Goal: Information Seeking & Learning: Learn about a topic

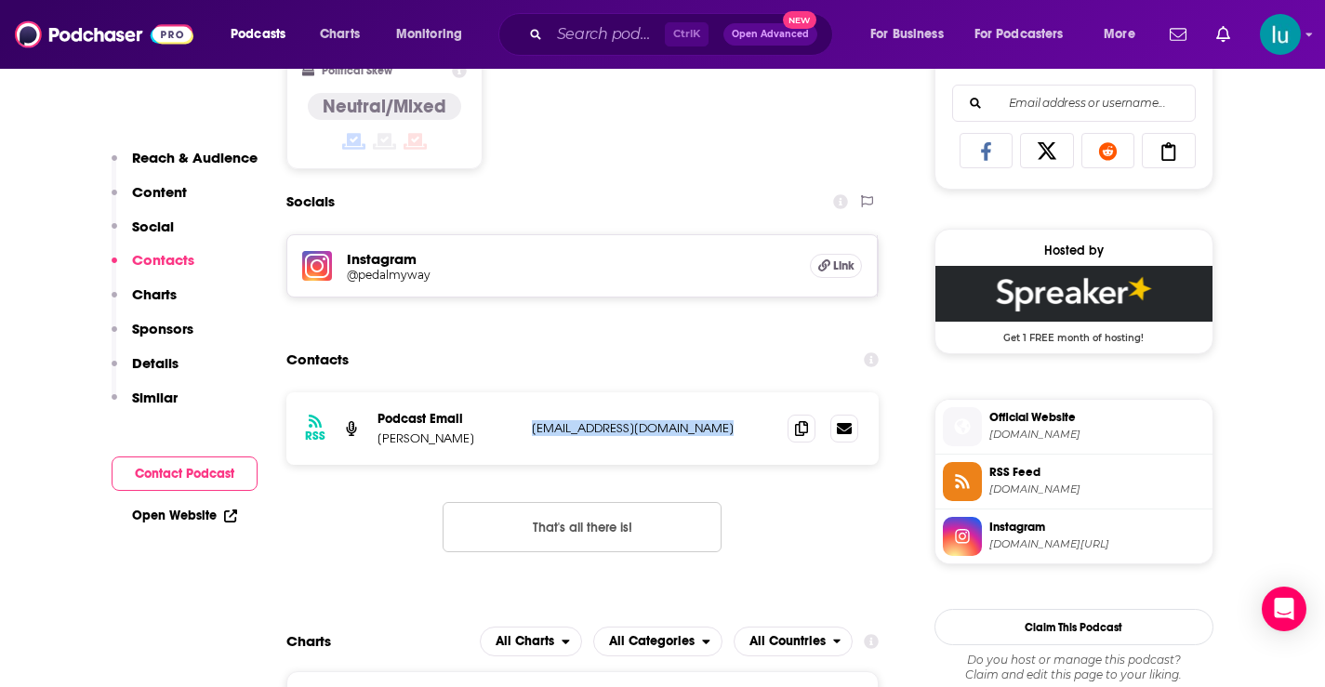
scroll to position [1200, 0]
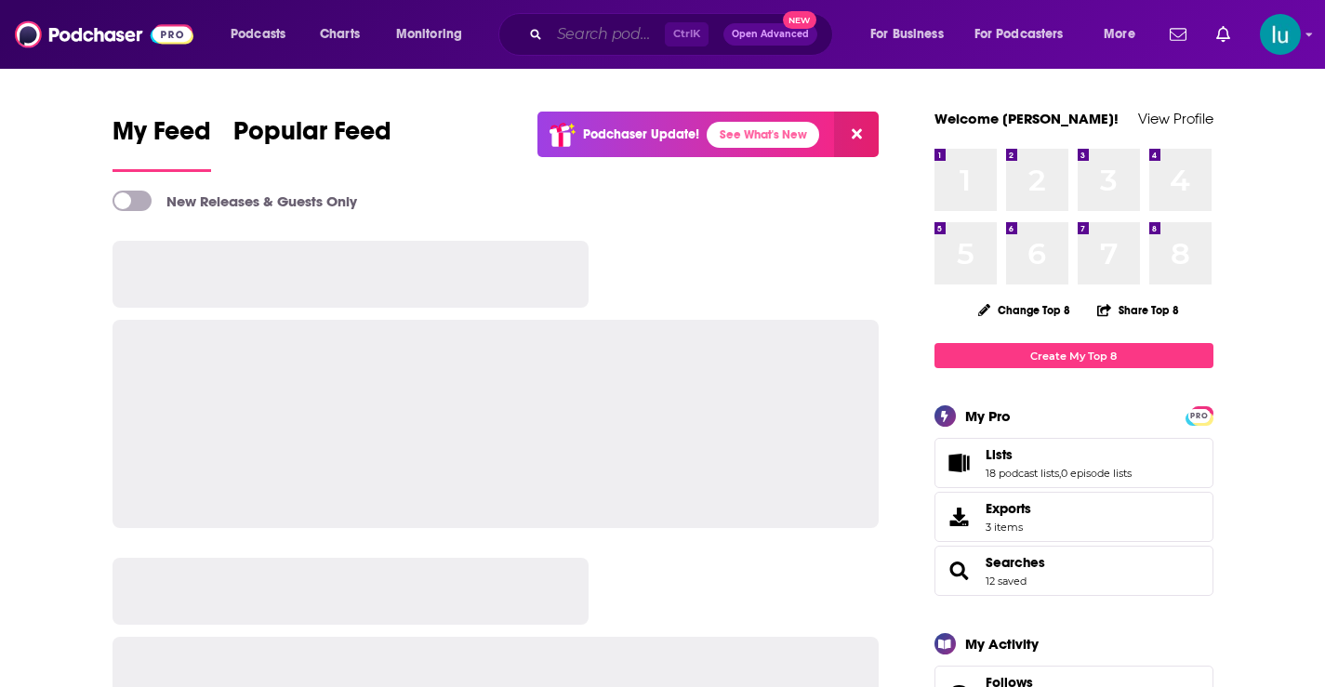
click at [570, 32] on input "Search podcasts, credits, & more..." at bounding box center [607, 35] width 115 height 30
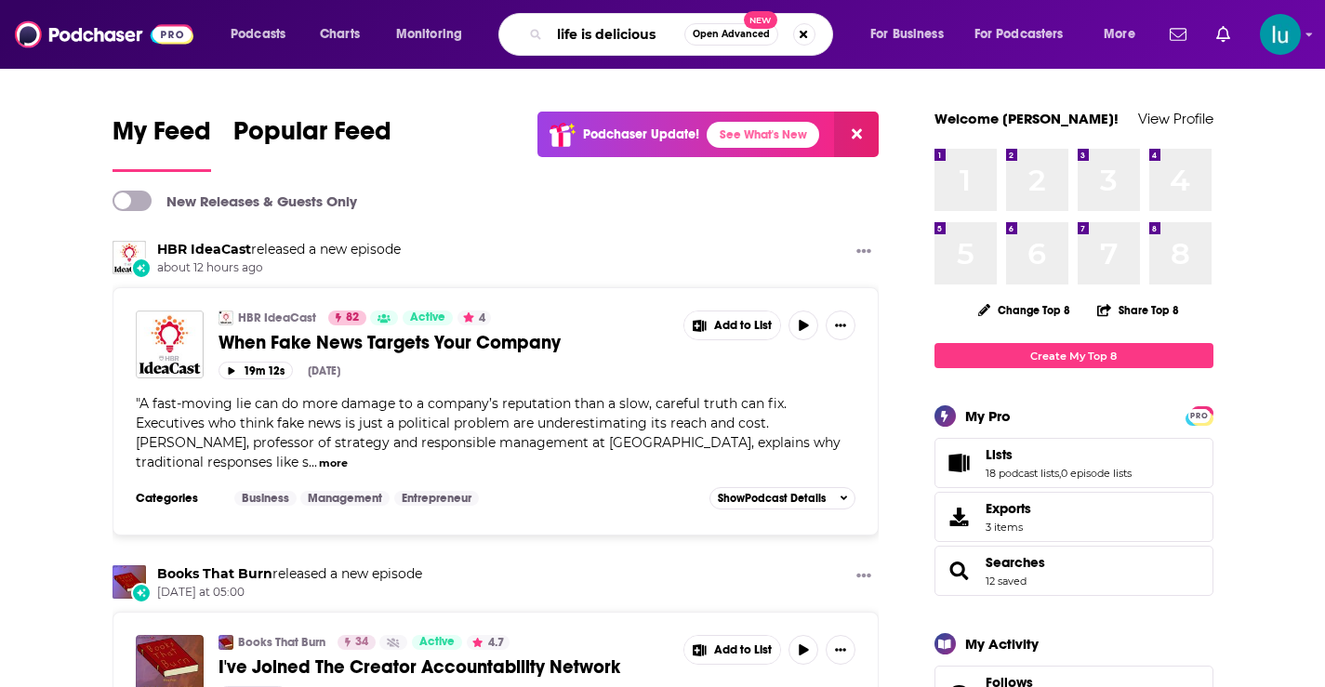
type input "life is delicious"
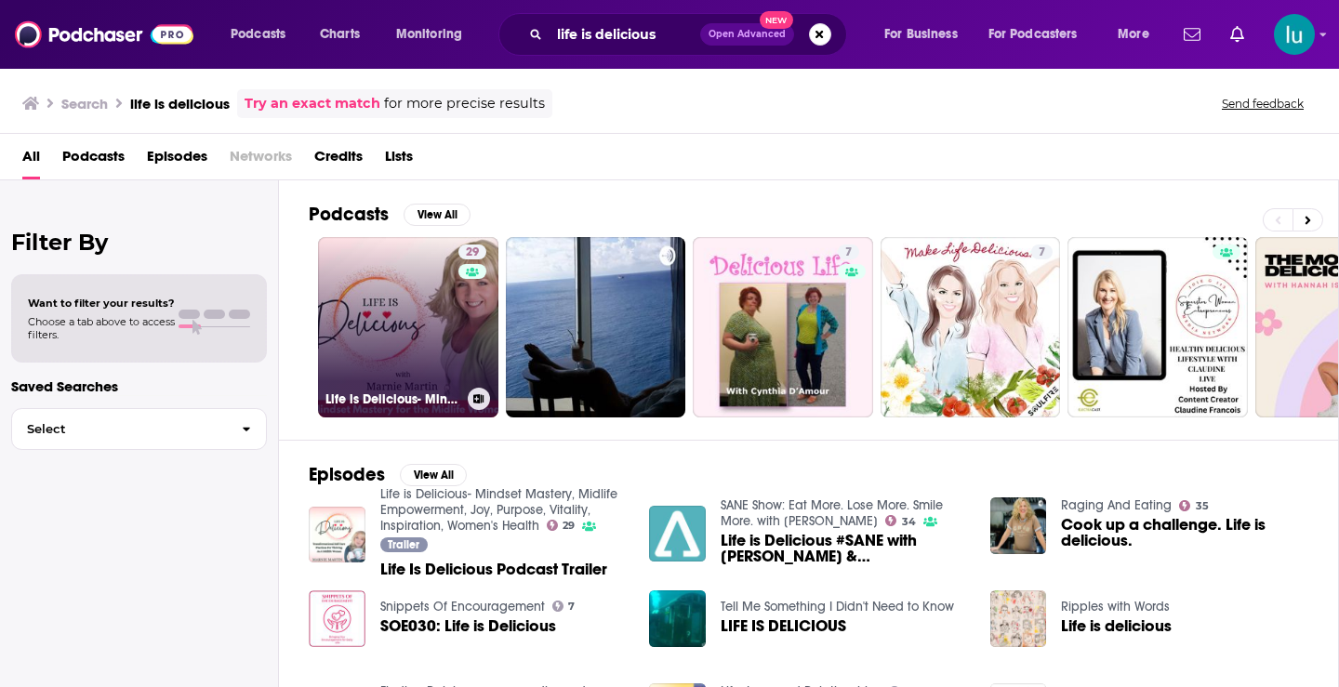
click at [382, 310] on link "29 Life is Delicious- Mindset Mastery, Midlife Empowerment, Joy, Purpose, Vital…" at bounding box center [408, 327] width 180 height 180
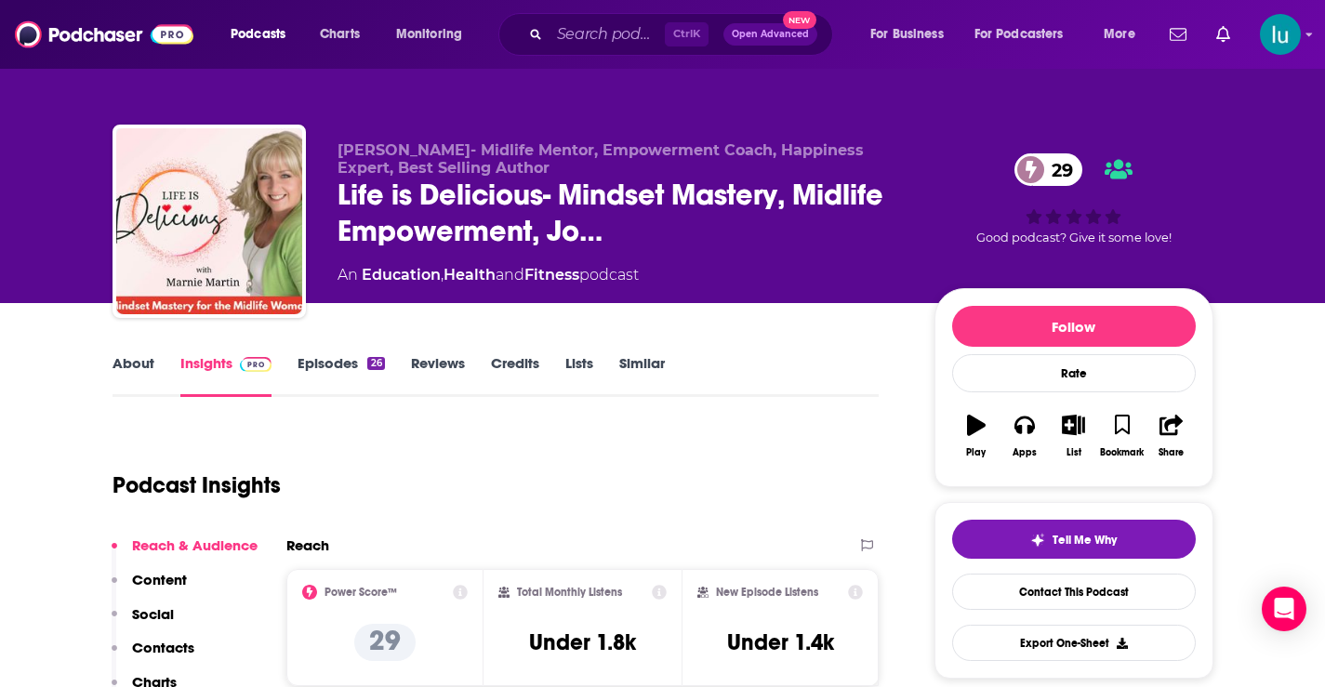
click at [125, 360] on link "About" at bounding box center [134, 375] width 42 height 43
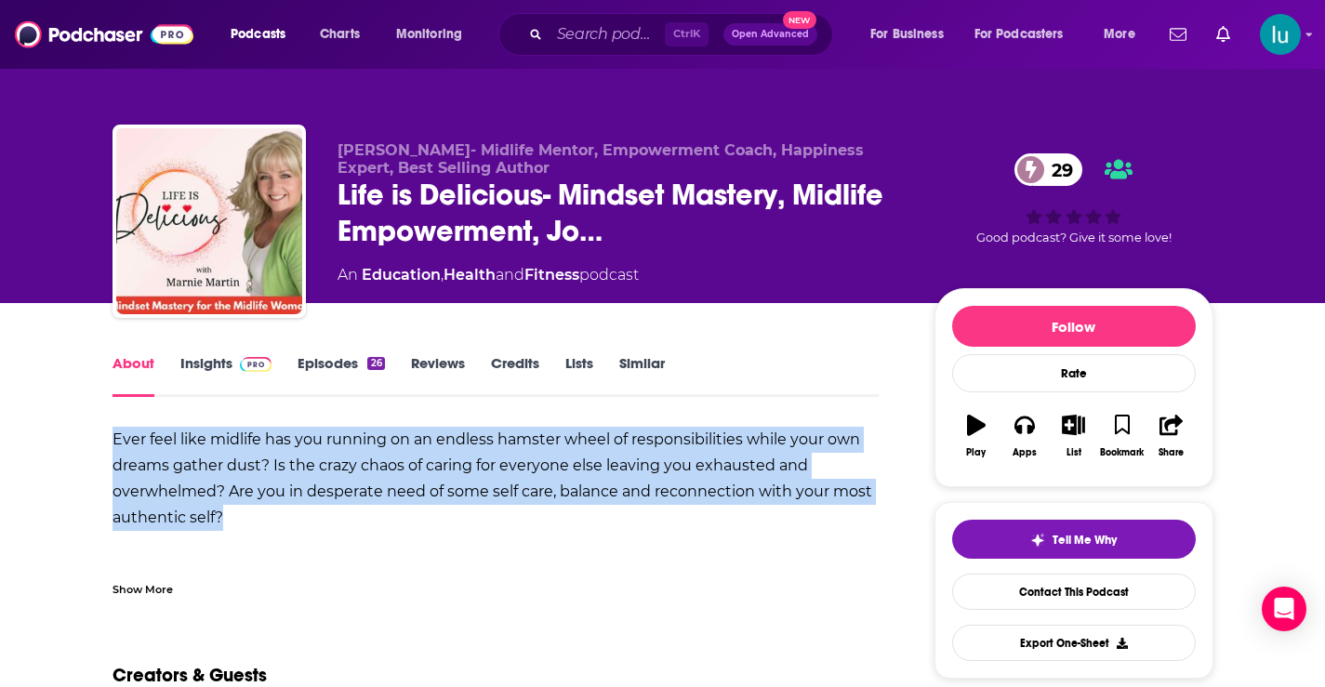
drag, startPoint x: 117, startPoint y: 420, endPoint x: 218, endPoint y: 529, distance: 148.1
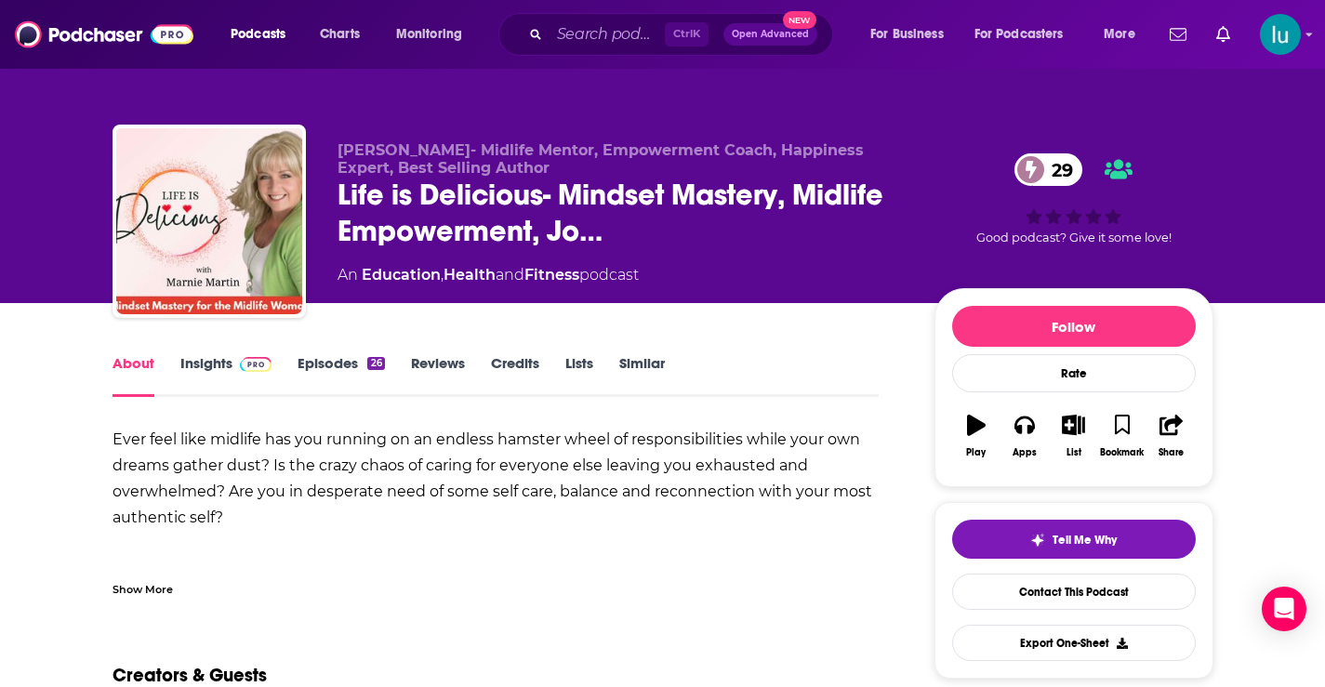
click at [144, 590] on div "Show More" at bounding box center [143, 588] width 60 height 18
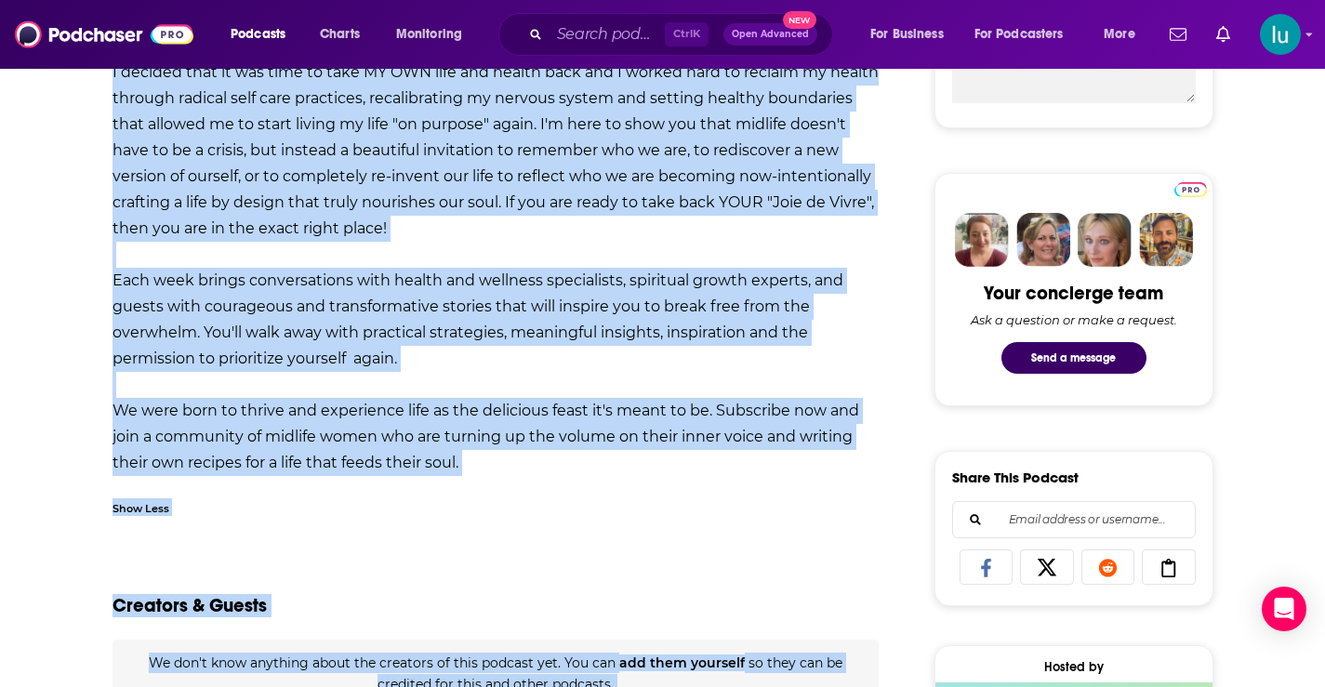
scroll to position [894, 0]
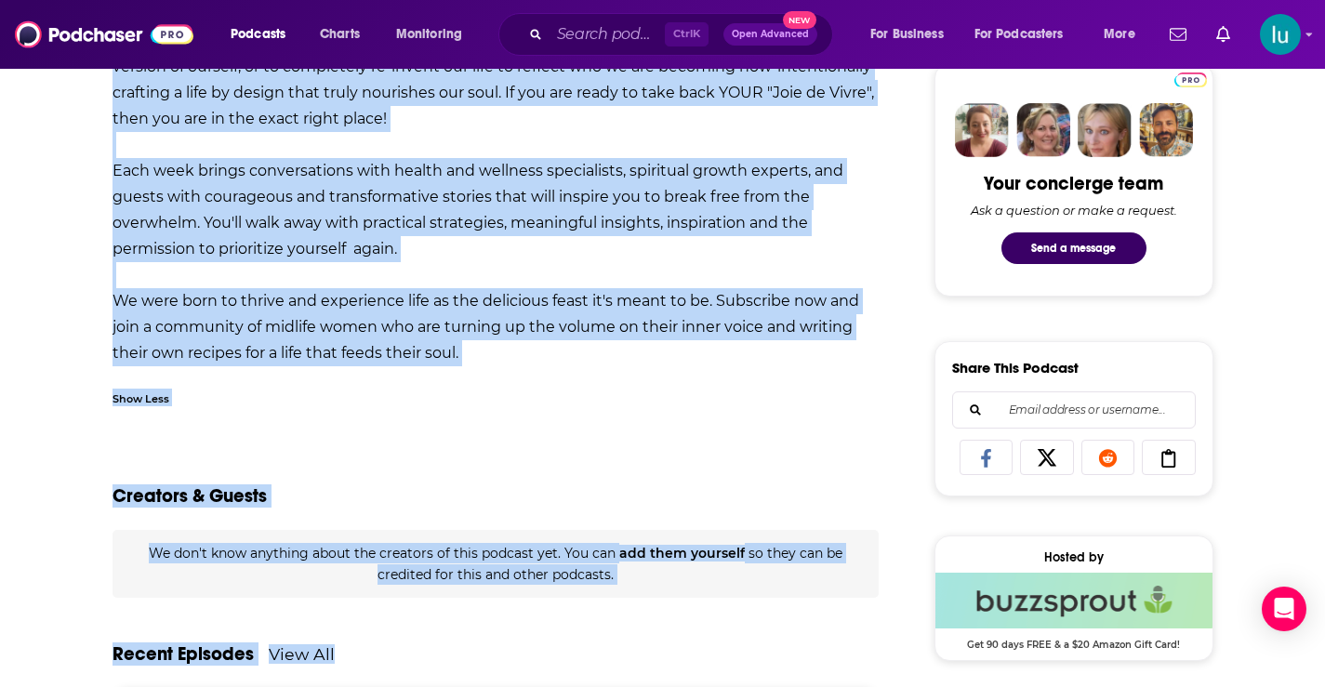
drag, startPoint x: 121, startPoint y: 427, endPoint x: 499, endPoint y: 359, distance: 384.5
copy div "lor ipsu dolo sitamet con adi elitsed do ei tempori utlabor etdol ma aliquaenim…"
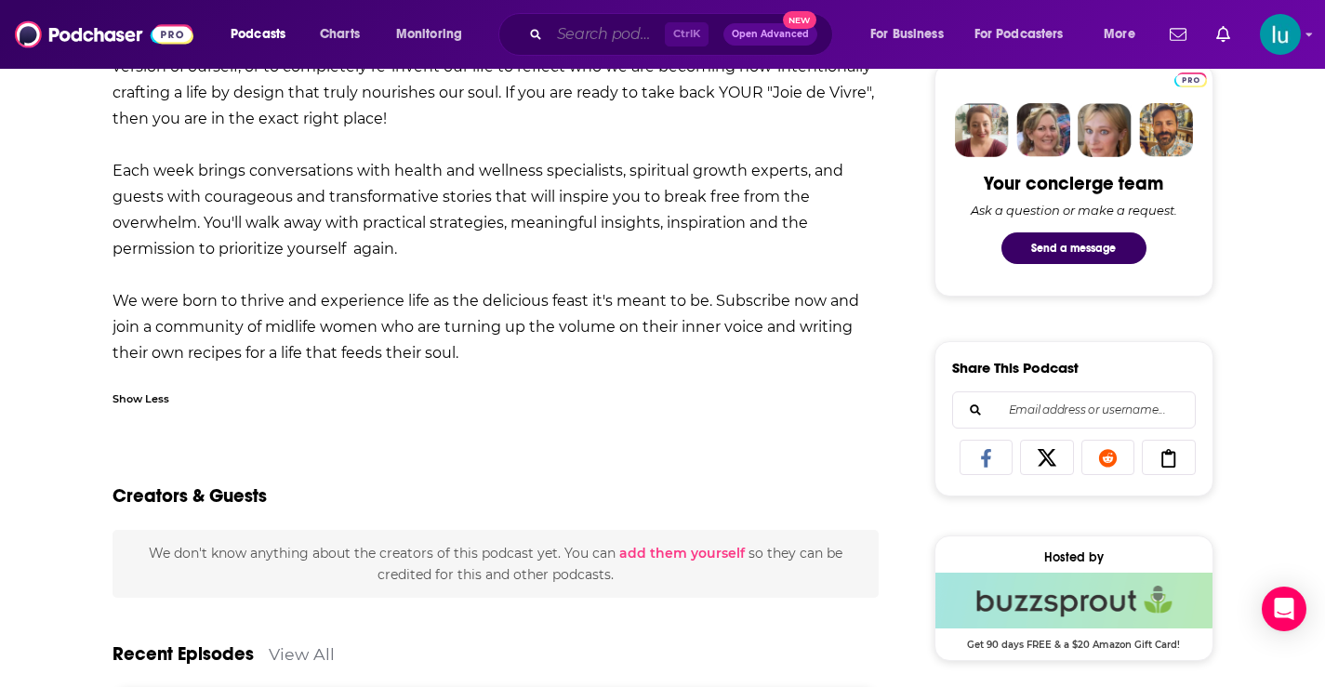
click at [596, 34] on input "Search podcasts, credits, & more..." at bounding box center [607, 35] width 115 height 30
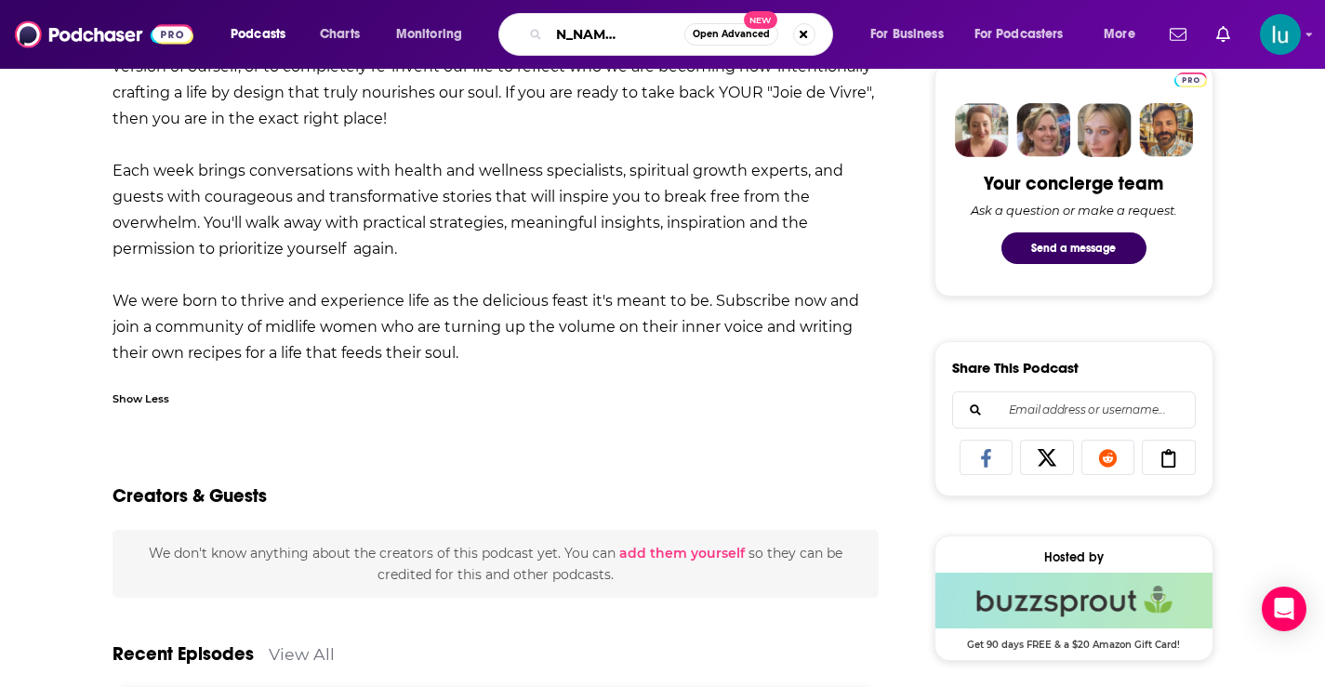
type input "[PERSON_NAME][GEOGRAPHIC_DATA]"
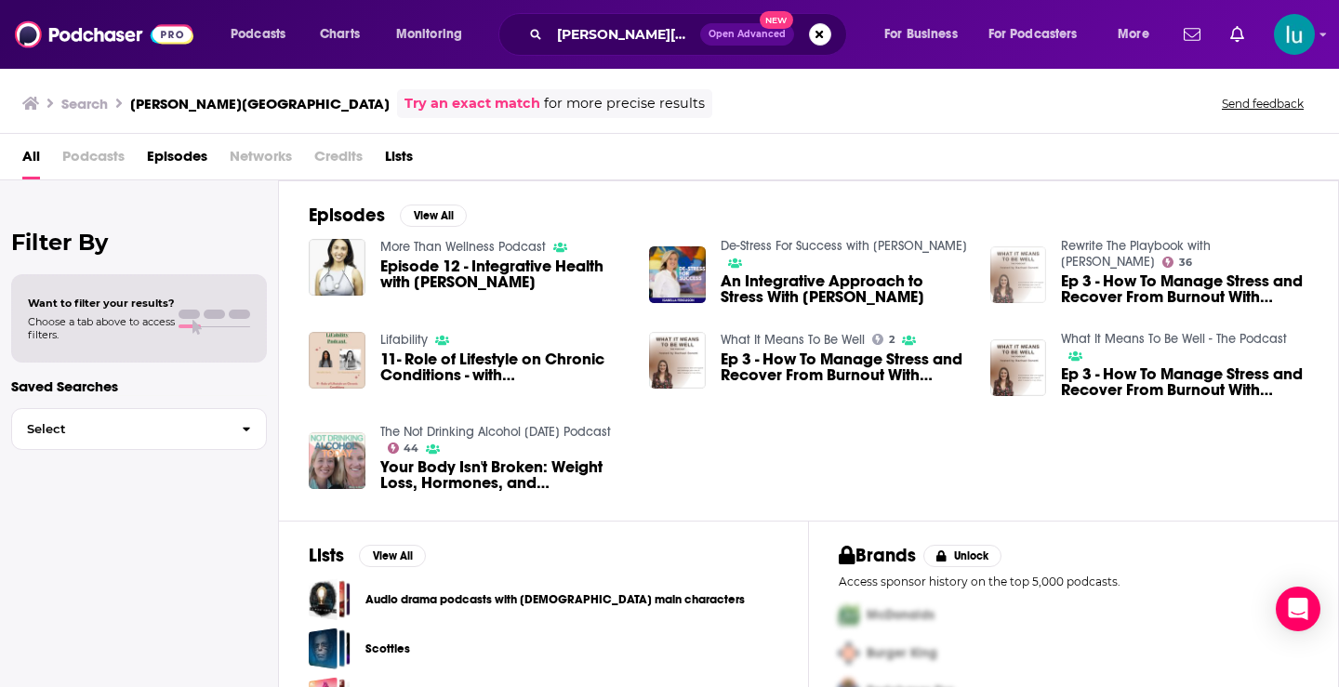
click at [1010, 280] on img "Ep 3 - How To Manage Stress and Recover From Burnout With Dr. Shamistra Barathan" at bounding box center [1018, 274] width 57 height 57
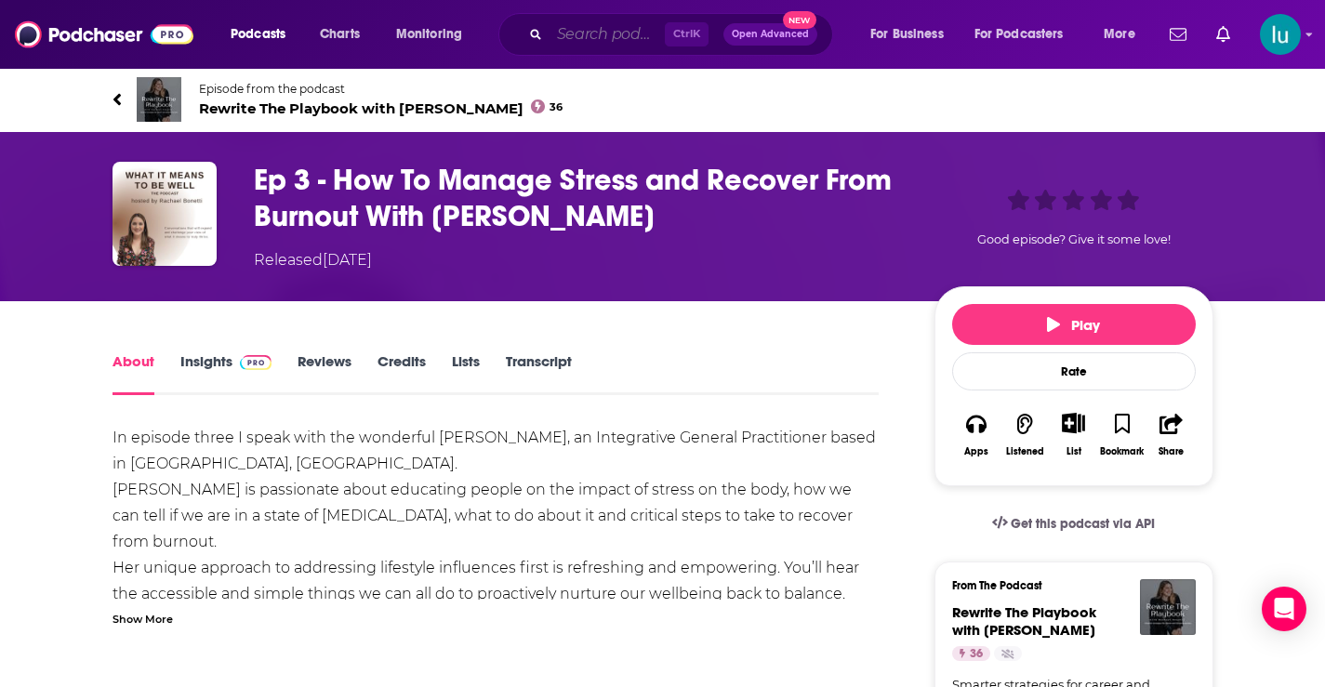
click at [578, 39] on input "Search podcasts, credits, & more..." at bounding box center [607, 35] width 115 height 30
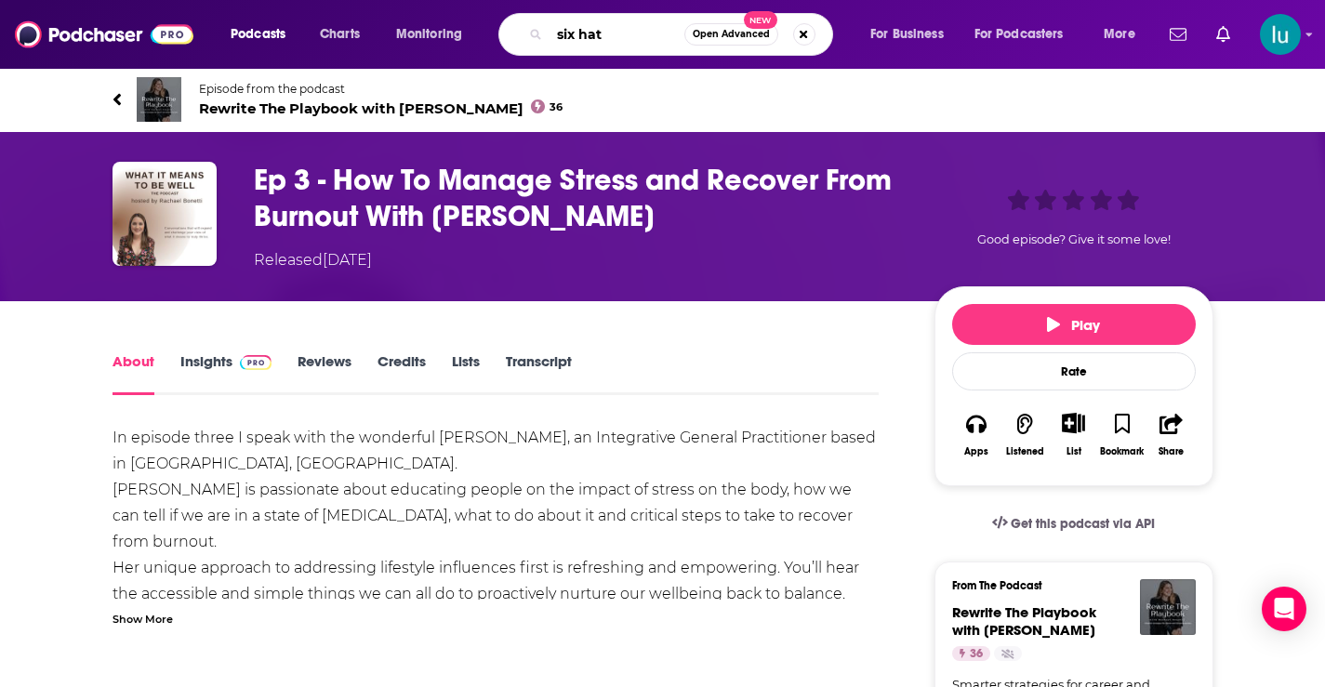
type input "six hats"
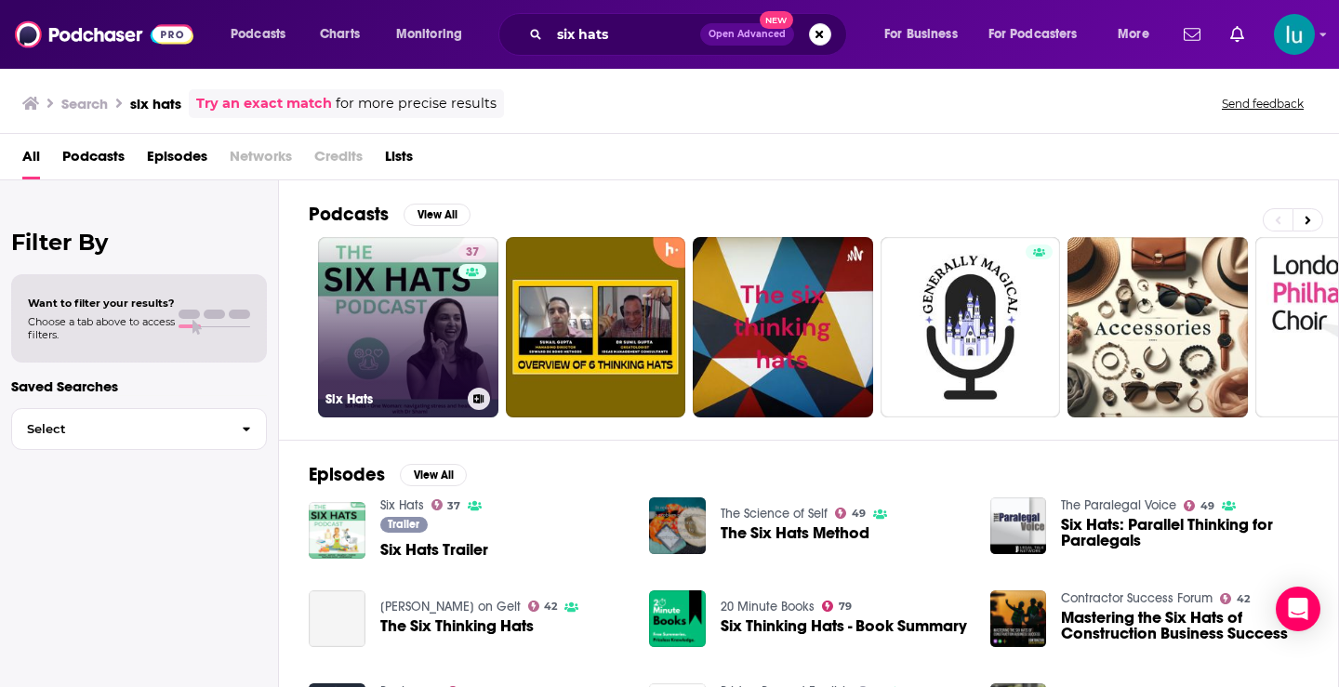
click at [371, 317] on link "37 Six Hats" at bounding box center [408, 327] width 180 height 180
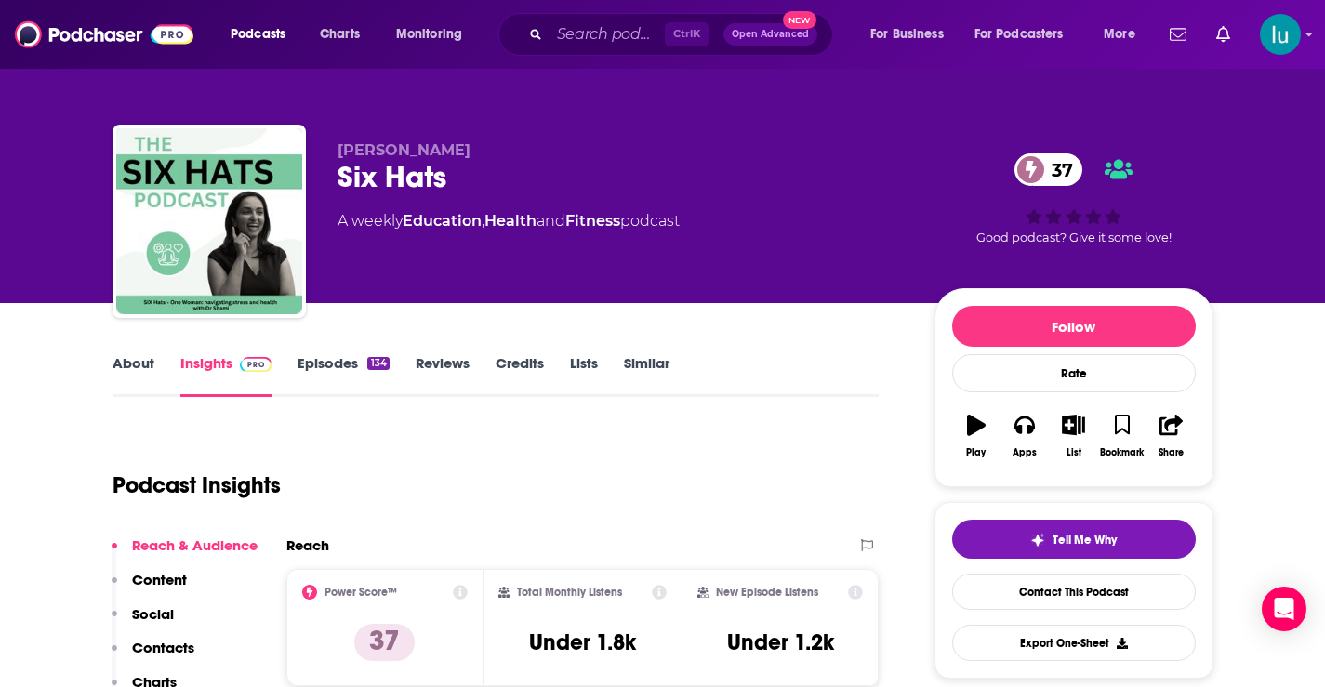
click at [140, 363] on link "About" at bounding box center [134, 375] width 42 height 43
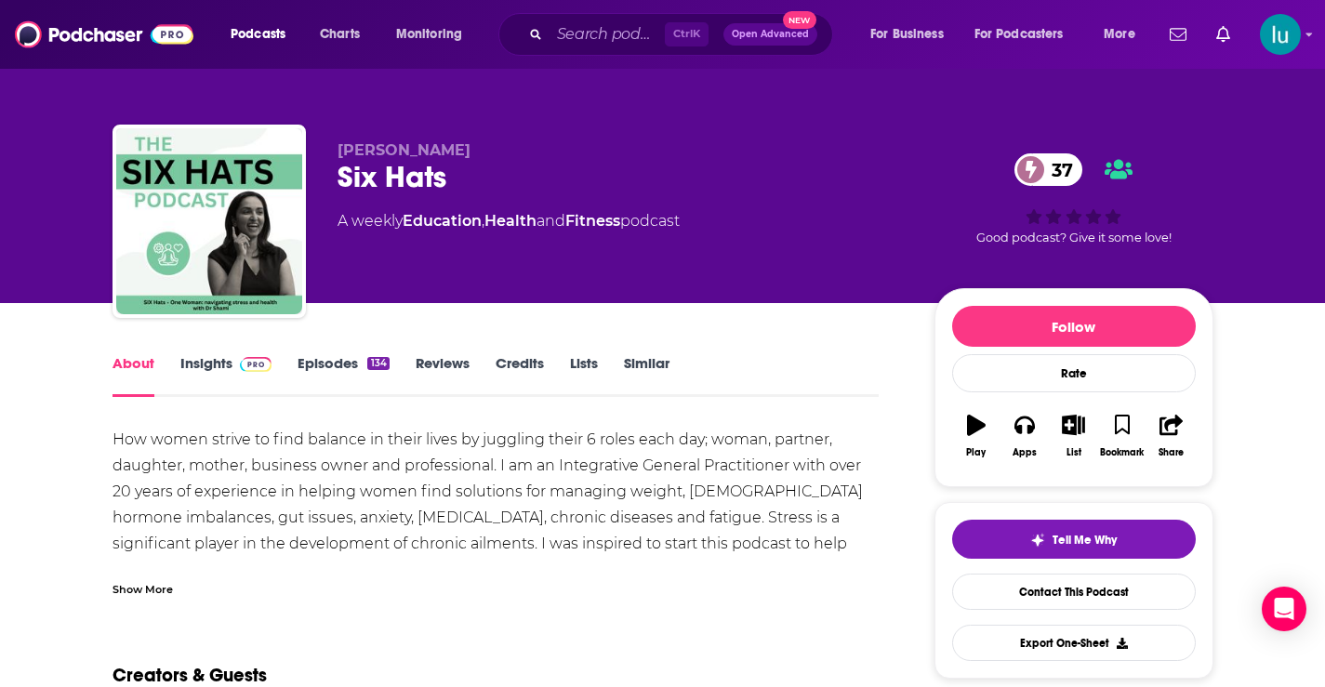
click at [133, 585] on div "Show More" at bounding box center [143, 588] width 60 height 18
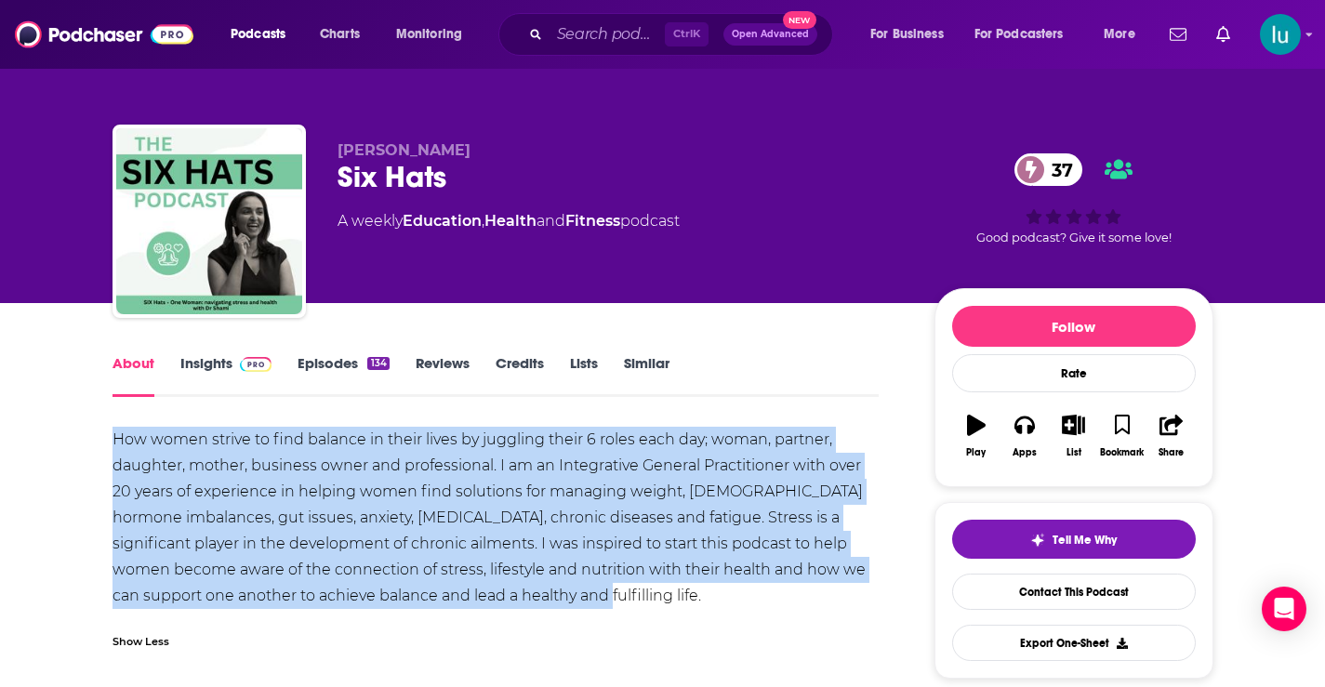
drag, startPoint x: 116, startPoint y: 419, endPoint x: 577, endPoint y: 602, distance: 495.0
copy div "How women strive to find balance in their lives by juggling their 6 roles each …"
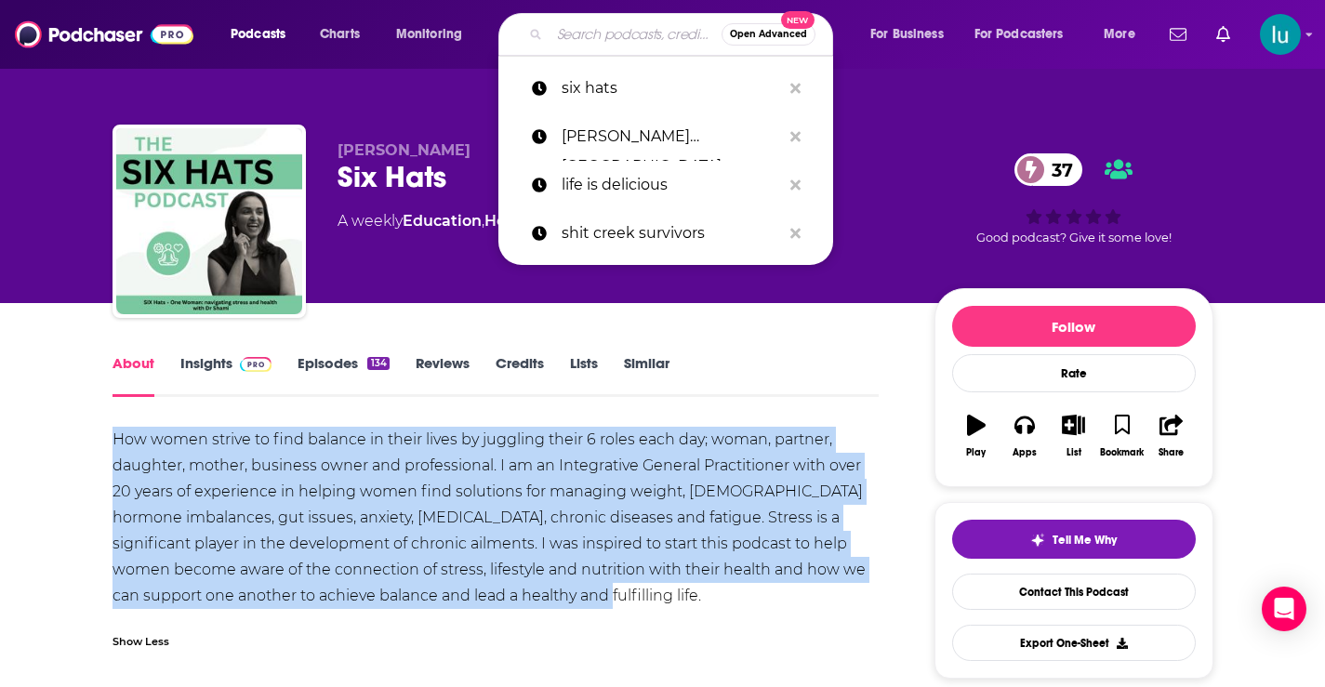
click at [583, 33] on input "Search podcasts, credits, & more..." at bounding box center [636, 35] width 172 height 30
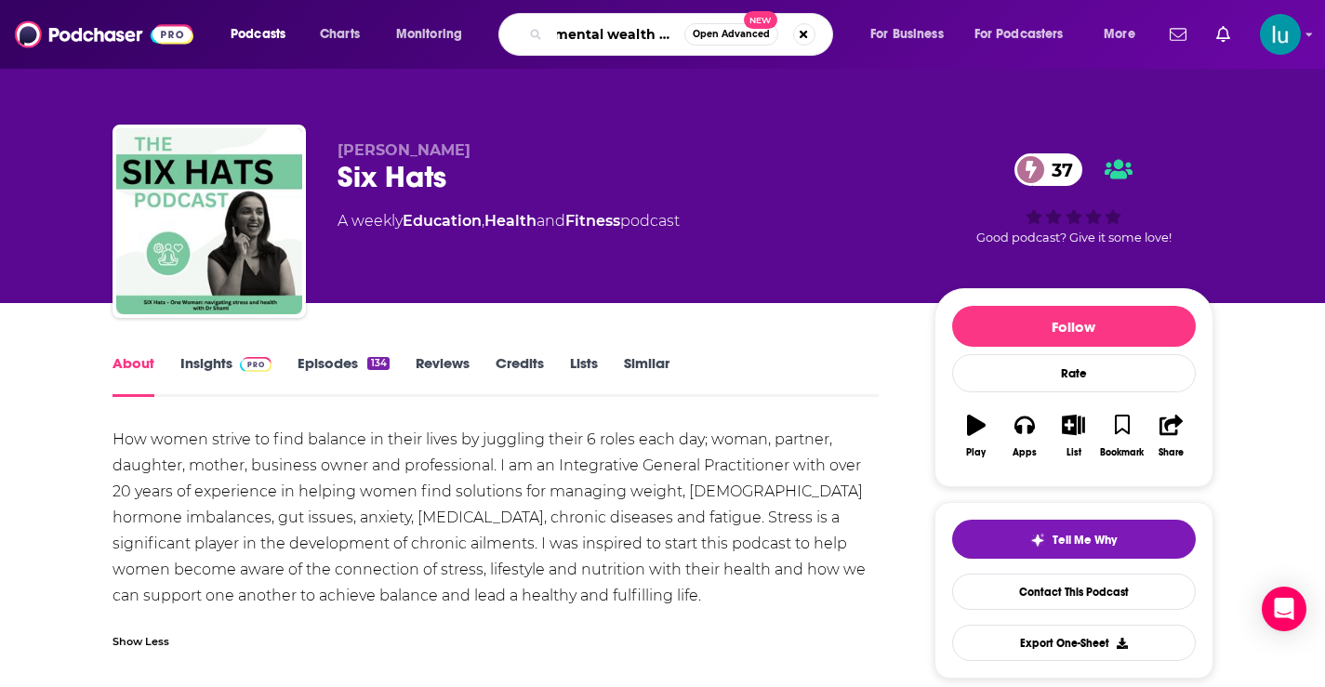
type input "mental wealth pod"
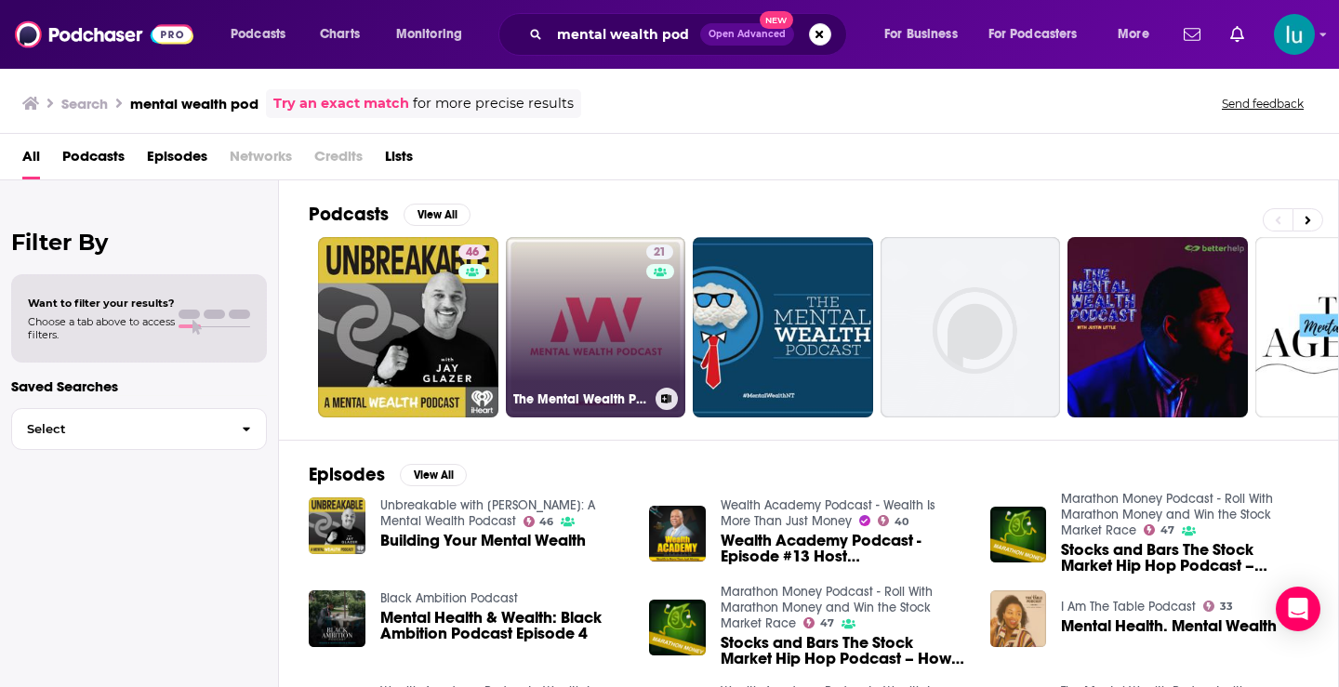
click at [579, 335] on link "21 The Mental Wealth Podcast" at bounding box center [596, 327] width 180 height 180
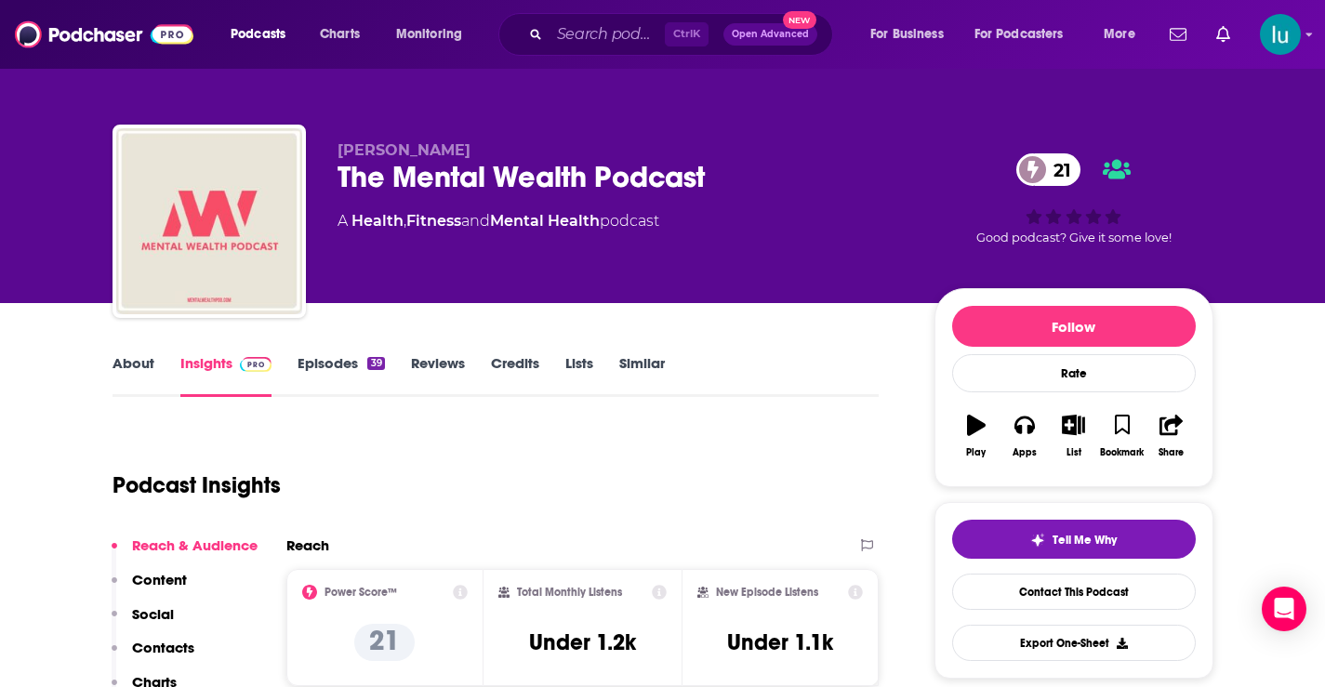
click at [122, 360] on link "About" at bounding box center [134, 375] width 42 height 43
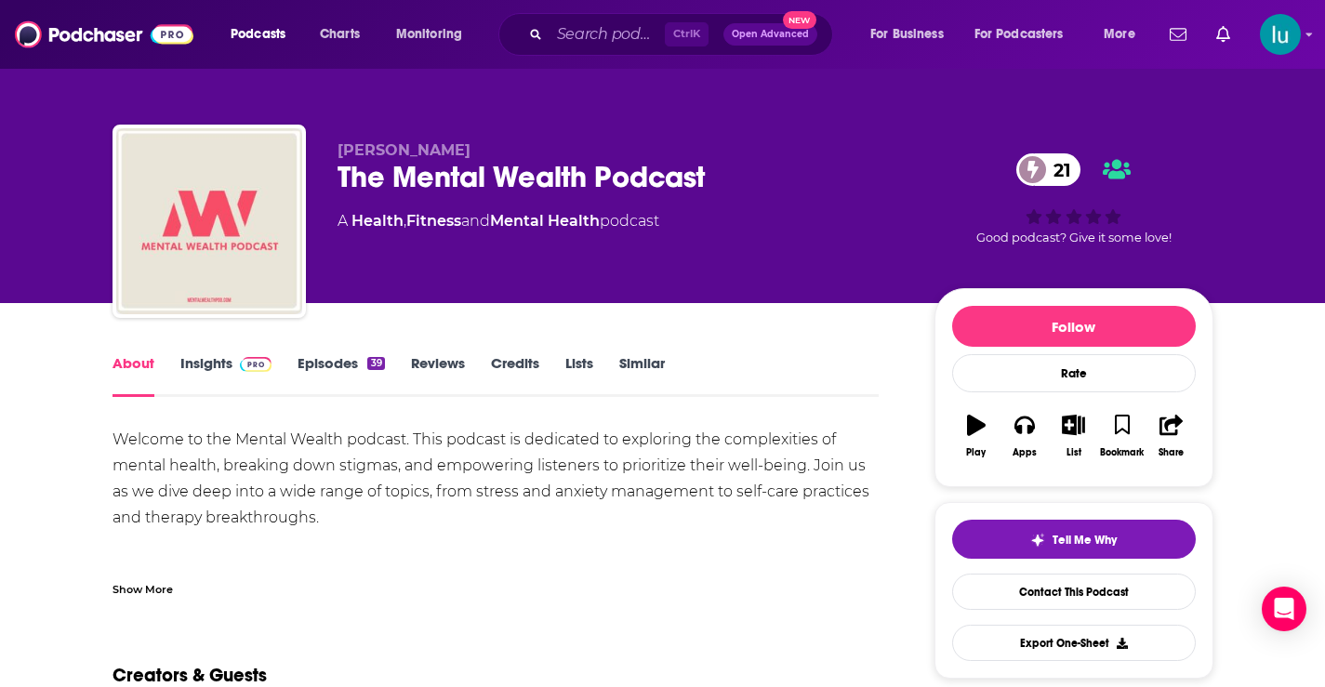
click at [149, 589] on div "Show More" at bounding box center [143, 588] width 60 height 18
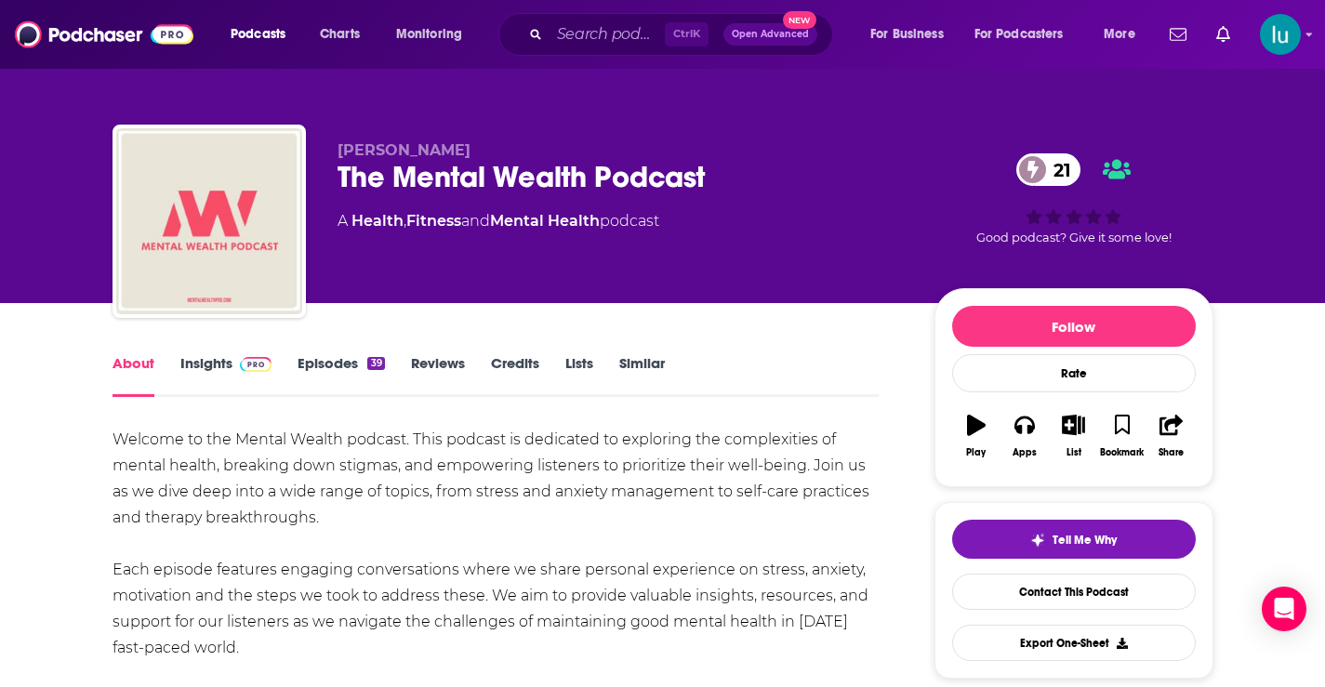
drag, startPoint x: 113, startPoint y: 416, endPoint x: 266, endPoint y: 644, distance: 275.4
copy div "Welcome to the Mental Wealth podcast. This podcast is dedicated to exploring th…"
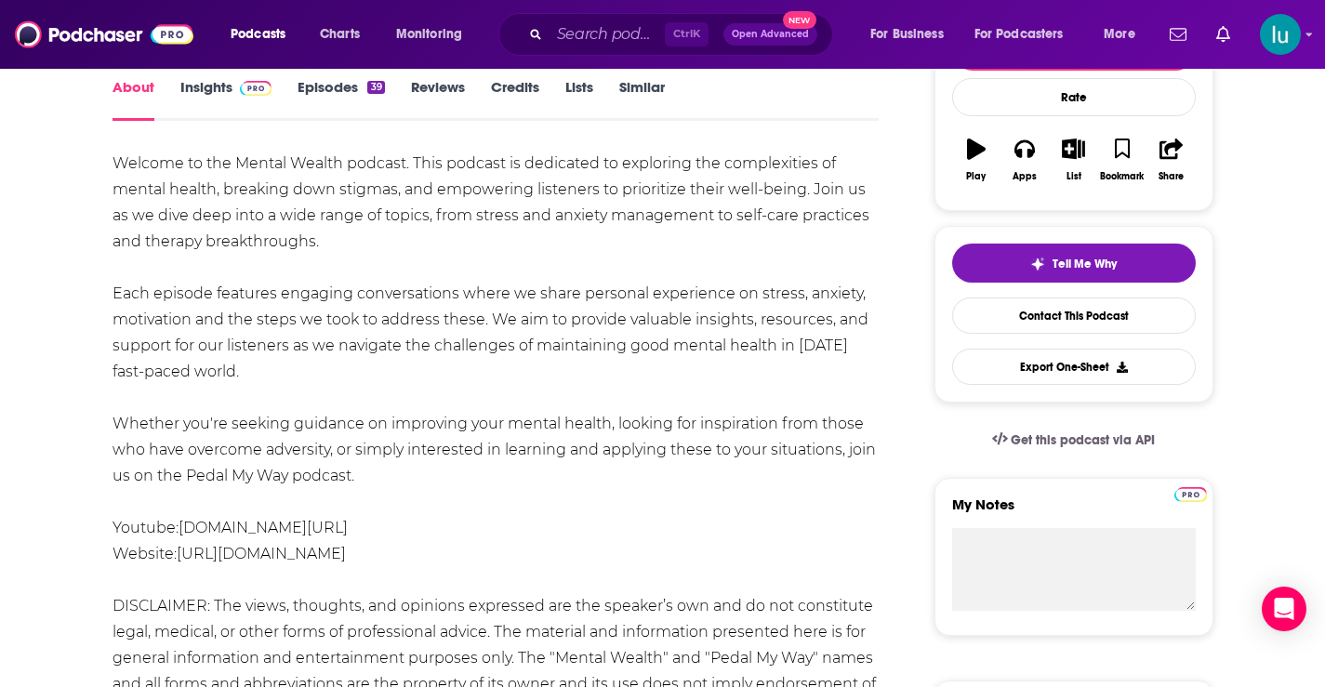
scroll to position [286, 0]
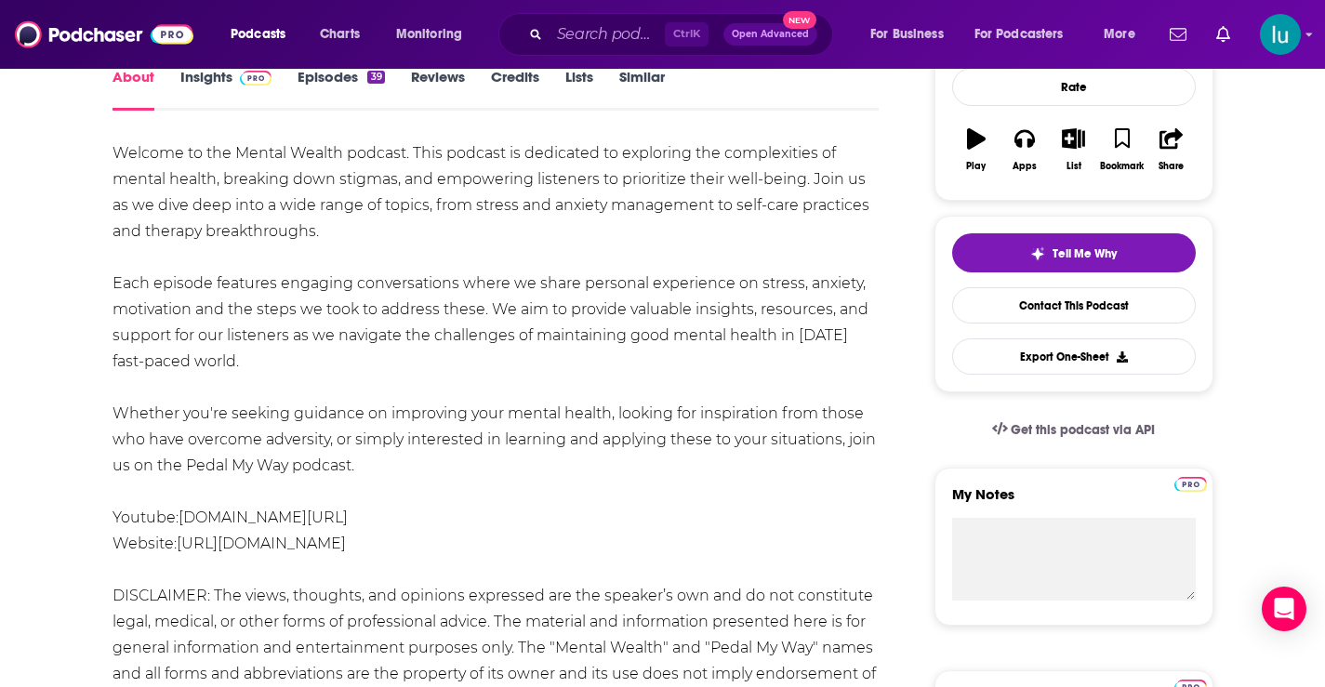
click at [404, 359] on div "Welcome to the Mental Wealth podcast. This podcast is dedicated to exploring th…" at bounding box center [496, 426] width 767 height 573
click at [115, 145] on div "Welcome to the Mental Wealth podcast. This podcast is dedicated to exploring th…" at bounding box center [496, 426] width 767 height 573
drag, startPoint x: 132, startPoint y: 131, endPoint x: 334, endPoint y: 322, distance: 277.6
copy div "Welcome to the Mental Wealth podcast. This podcast is dedicated to exploring th…"
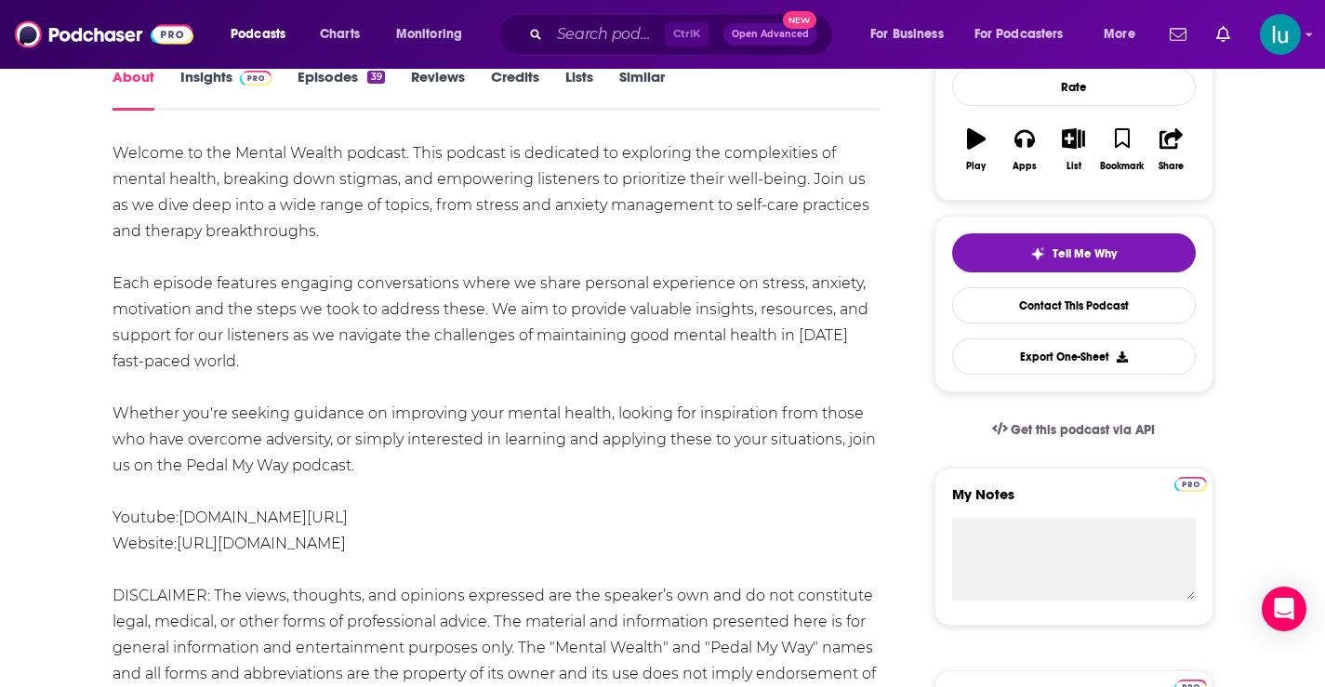
click at [482, 524] on div "Welcome to the Mental Wealth podcast. This podcast is dedicated to exploring th…" at bounding box center [496, 426] width 767 height 573
drag, startPoint x: 100, startPoint y: 537, endPoint x: 416, endPoint y: 554, distance: 315.7
copy div "Website: [URL][DOMAIN_NAME]"
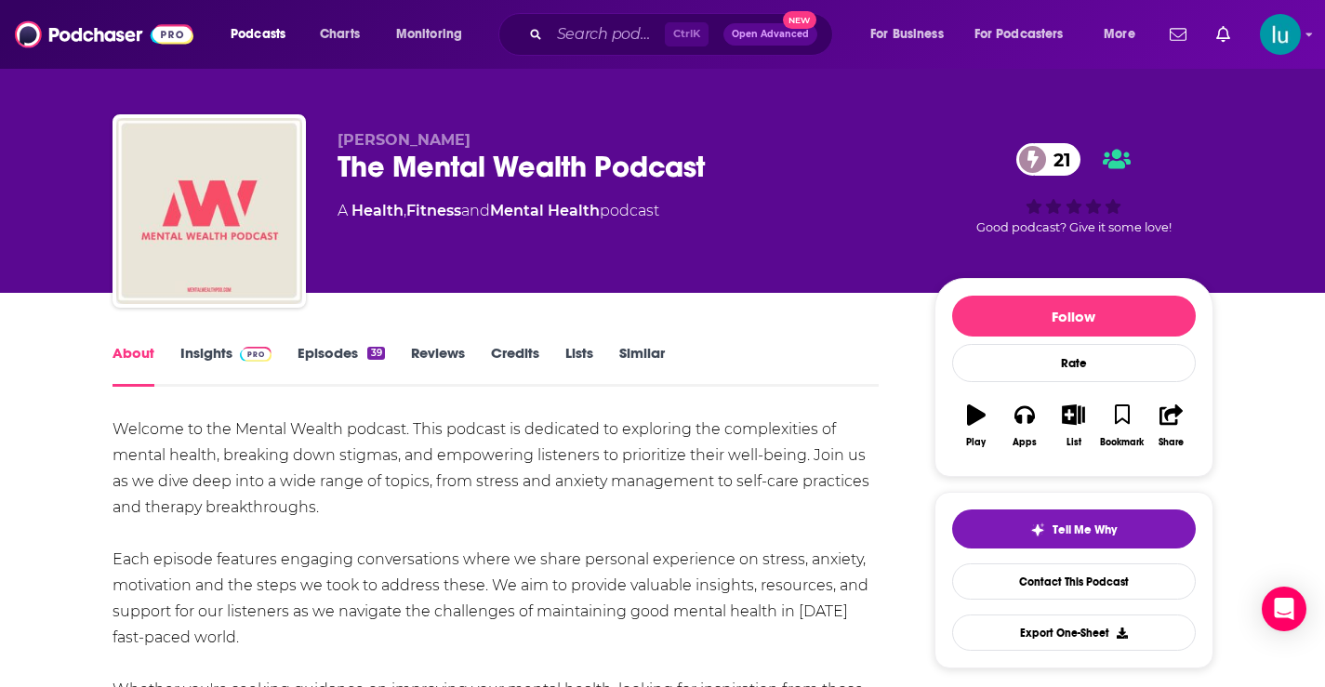
scroll to position [0, 0]
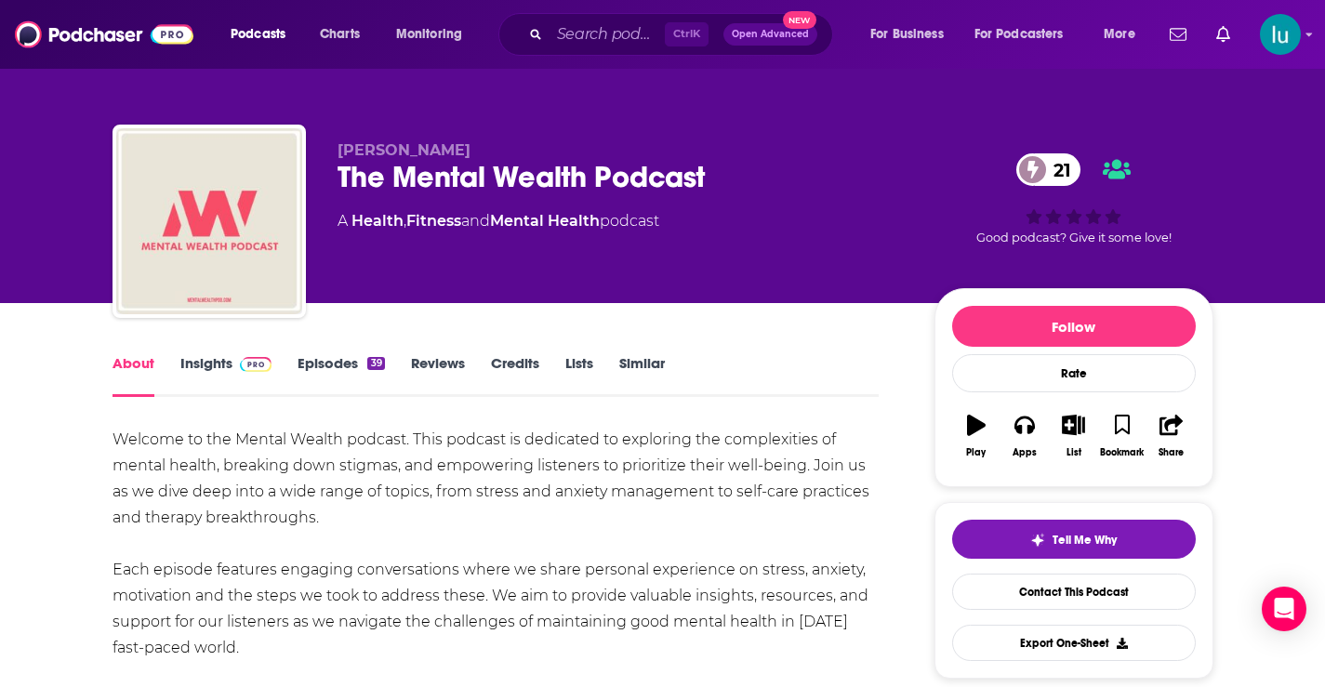
click at [327, 360] on link "Episodes 39" at bounding box center [341, 375] width 86 height 43
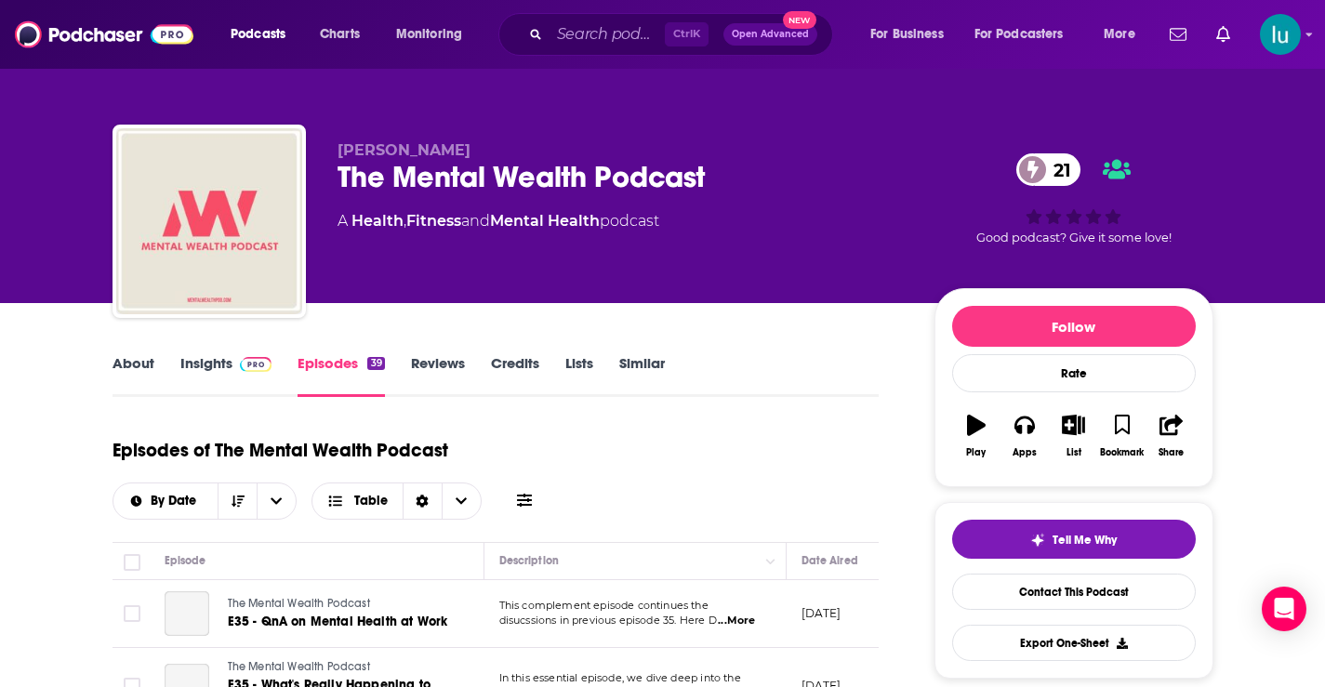
click at [741, 614] on span "...More" at bounding box center [736, 621] width 37 height 15
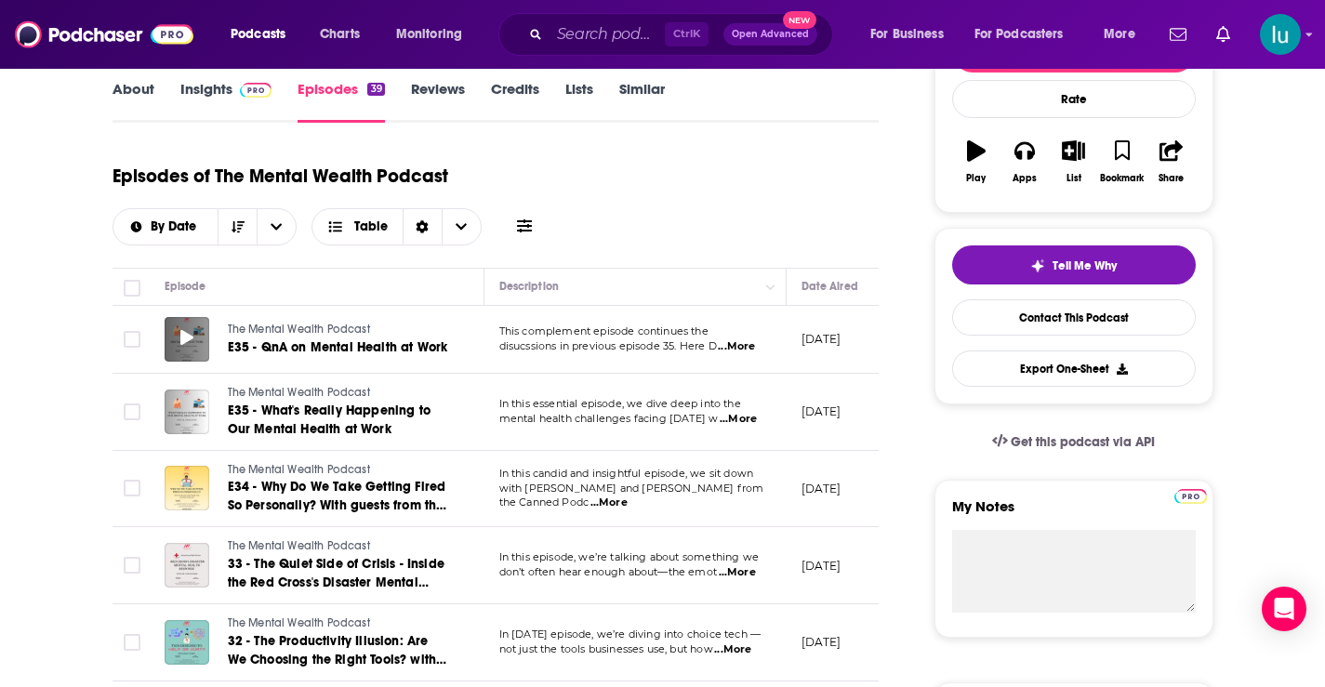
click at [187, 330] on icon at bounding box center [186, 337] width 13 height 15
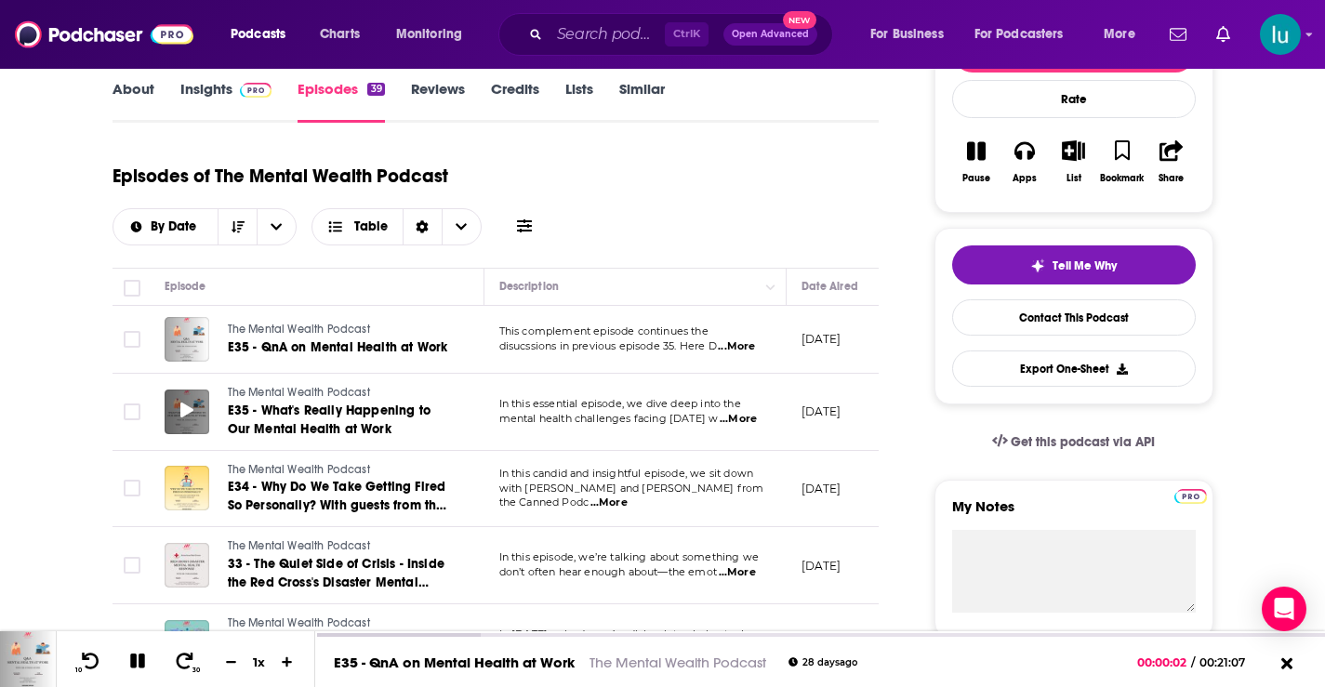
click at [196, 390] on div at bounding box center [187, 412] width 45 height 45
click at [190, 403] on icon at bounding box center [186, 410] width 13 height 15
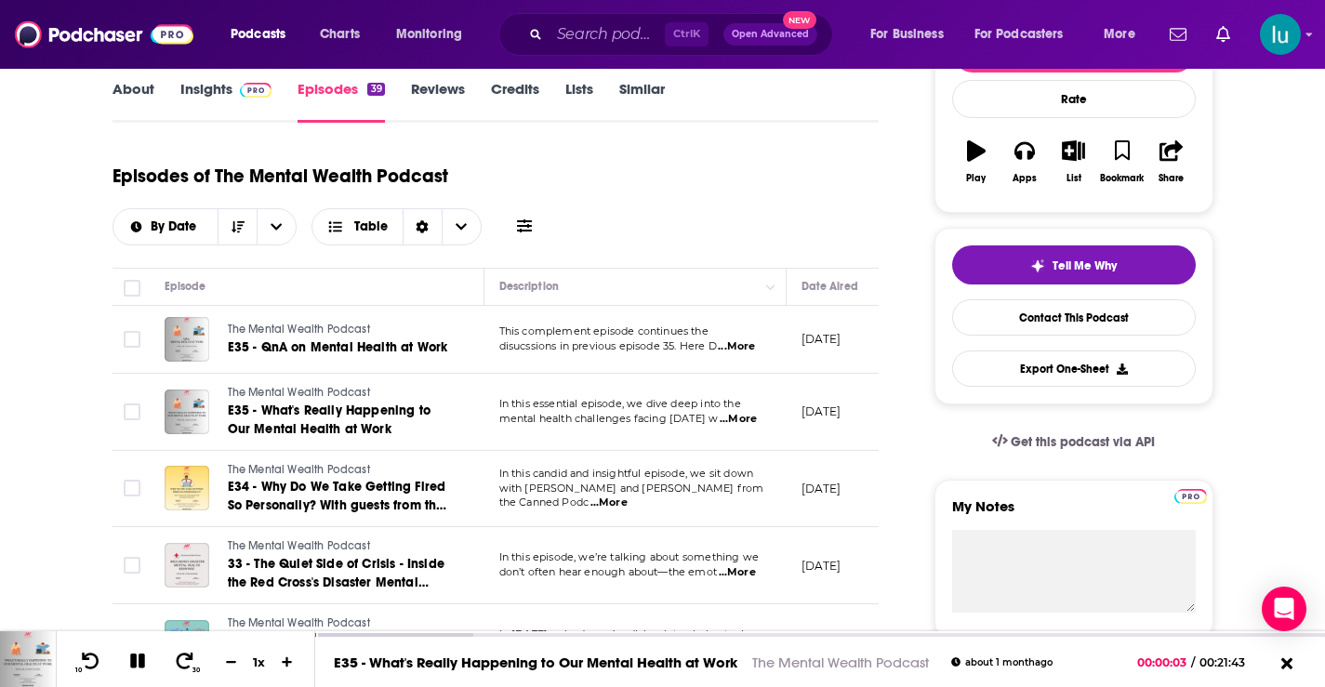
scroll to position [0, 0]
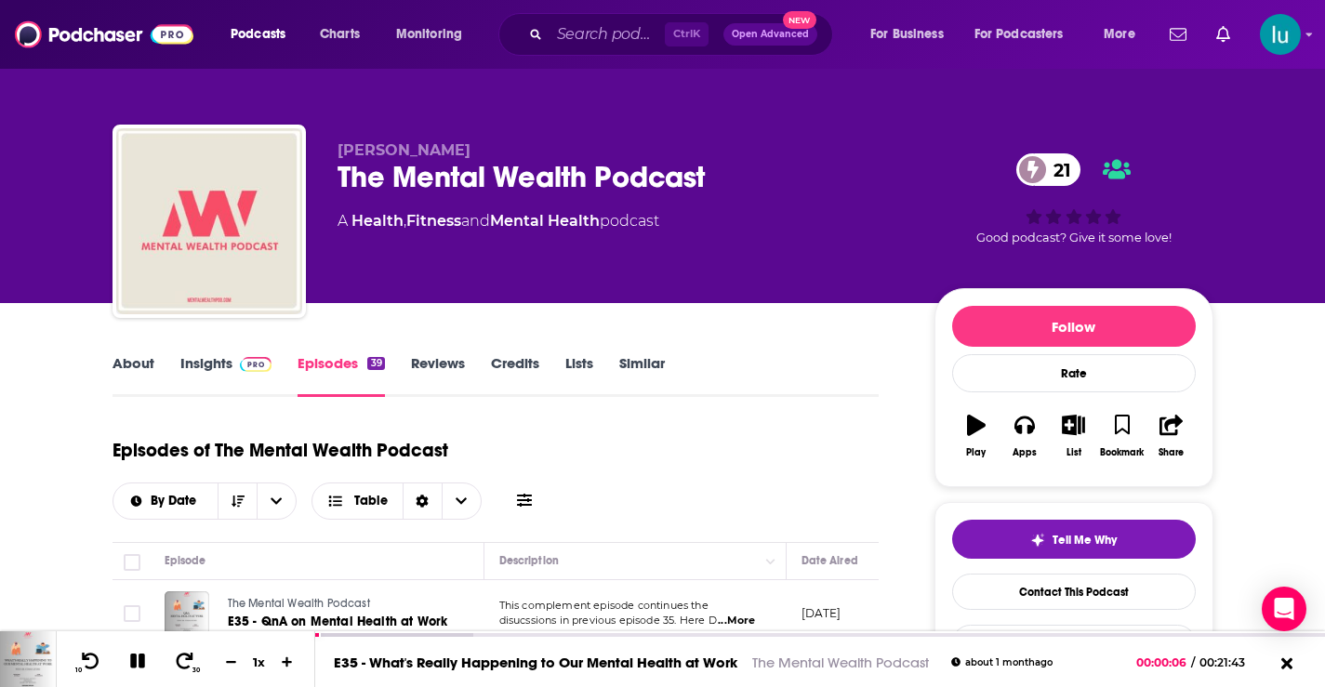
click at [431, 366] on link "Reviews" at bounding box center [438, 375] width 54 height 43
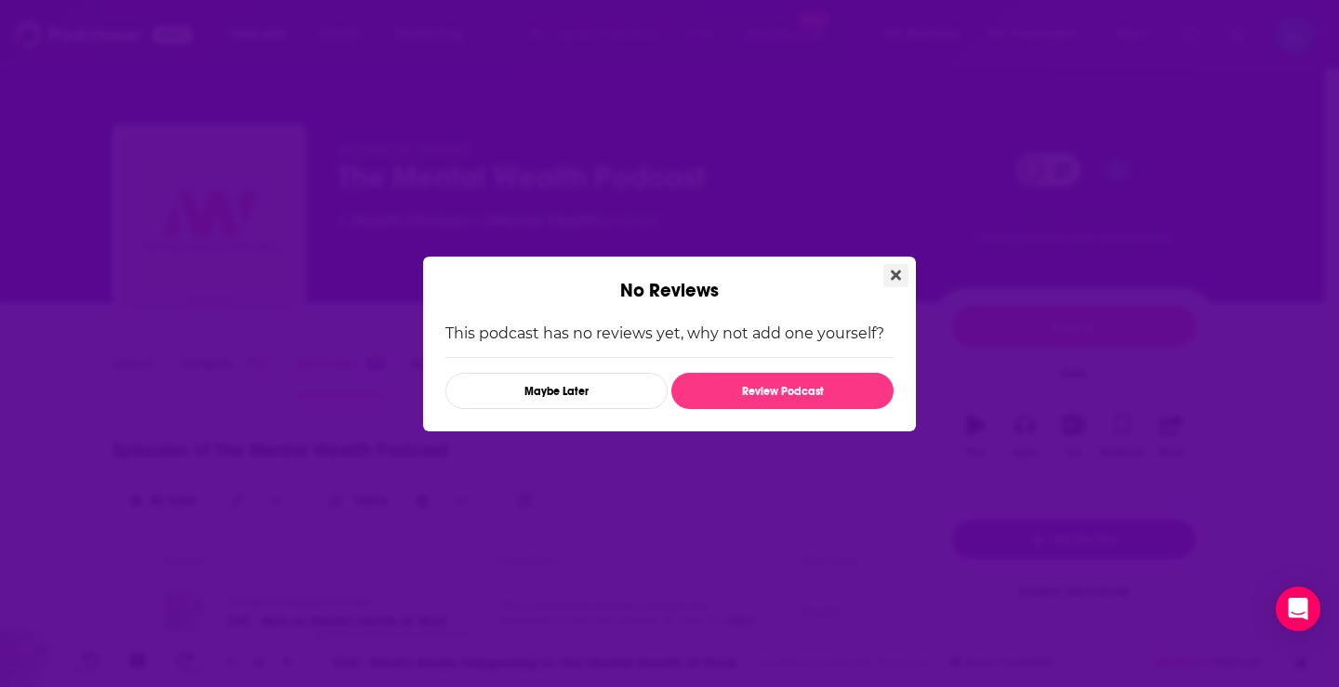
click at [903, 270] on button "Close" at bounding box center [895, 275] width 25 height 23
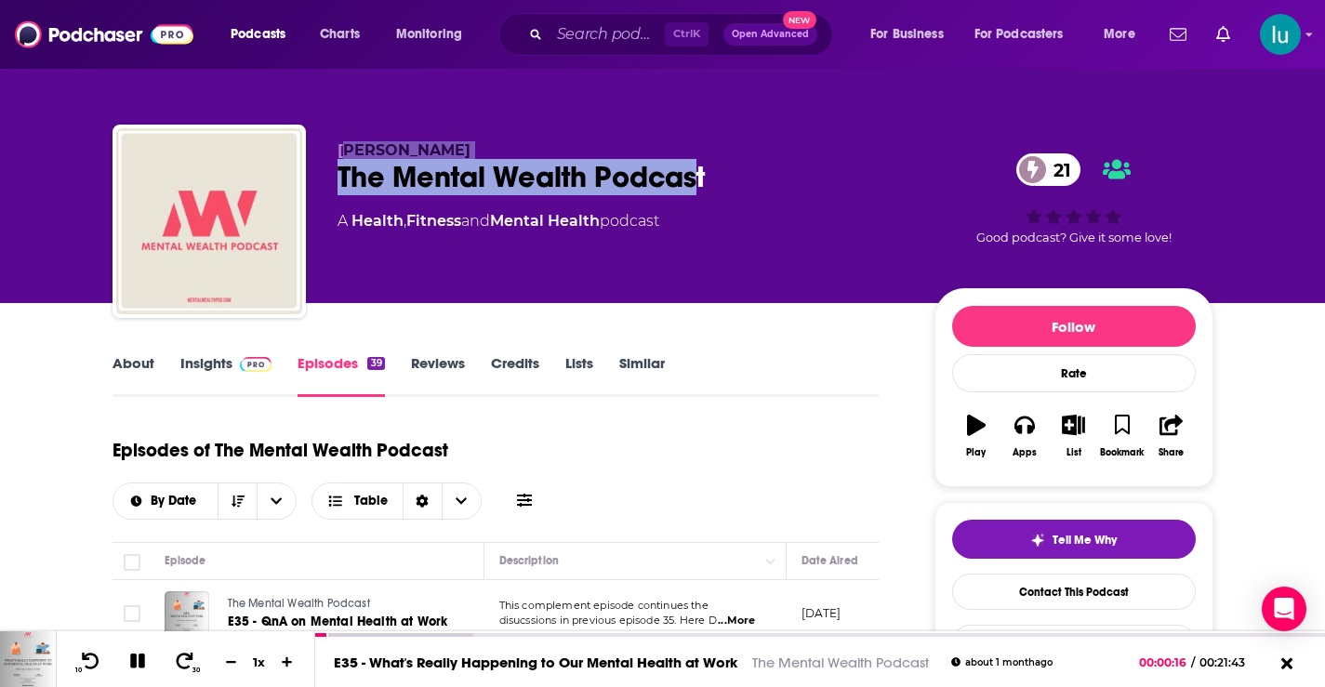
drag, startPoint x: 346, startPoint y: 129, endPoint x: 700, endPoint y: 192, distance: 359.9
click at [700, 192] on div "[PERSON_NAME] The Mental Wealth Podcast 21 A Health , Fitness and Mental Health…" at bounding box center [663, 225] width 1101 height 201
copy div "ukund Murali The Mental Wealth Podcas"
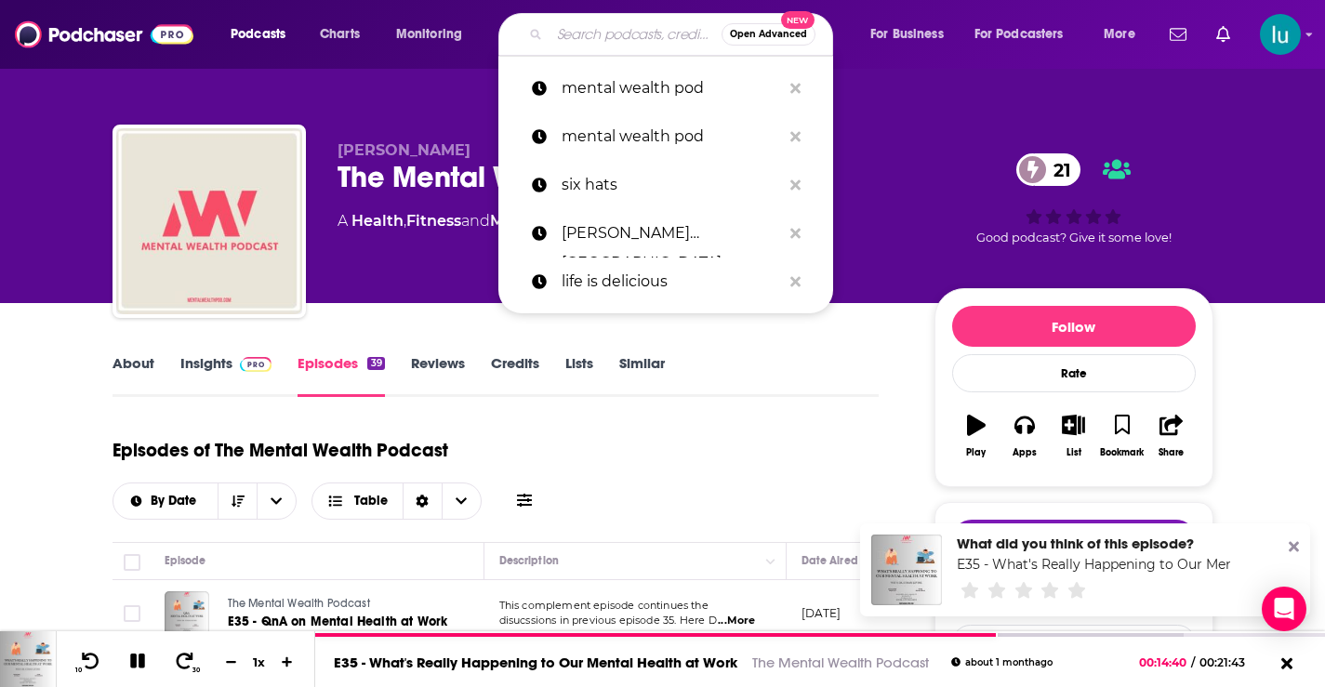
click at [568, 30] on input "Search podcasts, credits, & more..." at bounding box center [636, 35] width 172 height 30
paste input "Polaris Pathways podcast"
type input "Polaris Pathways podcast"
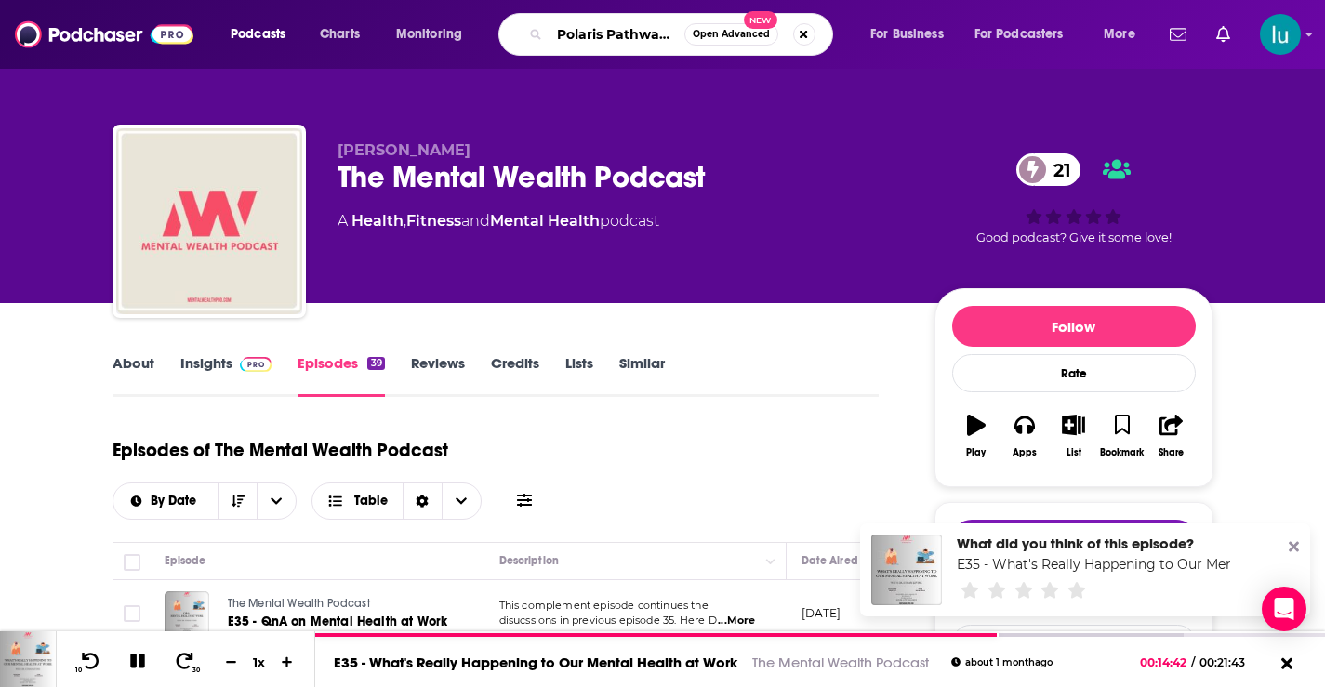
scroll to position [0, 57]
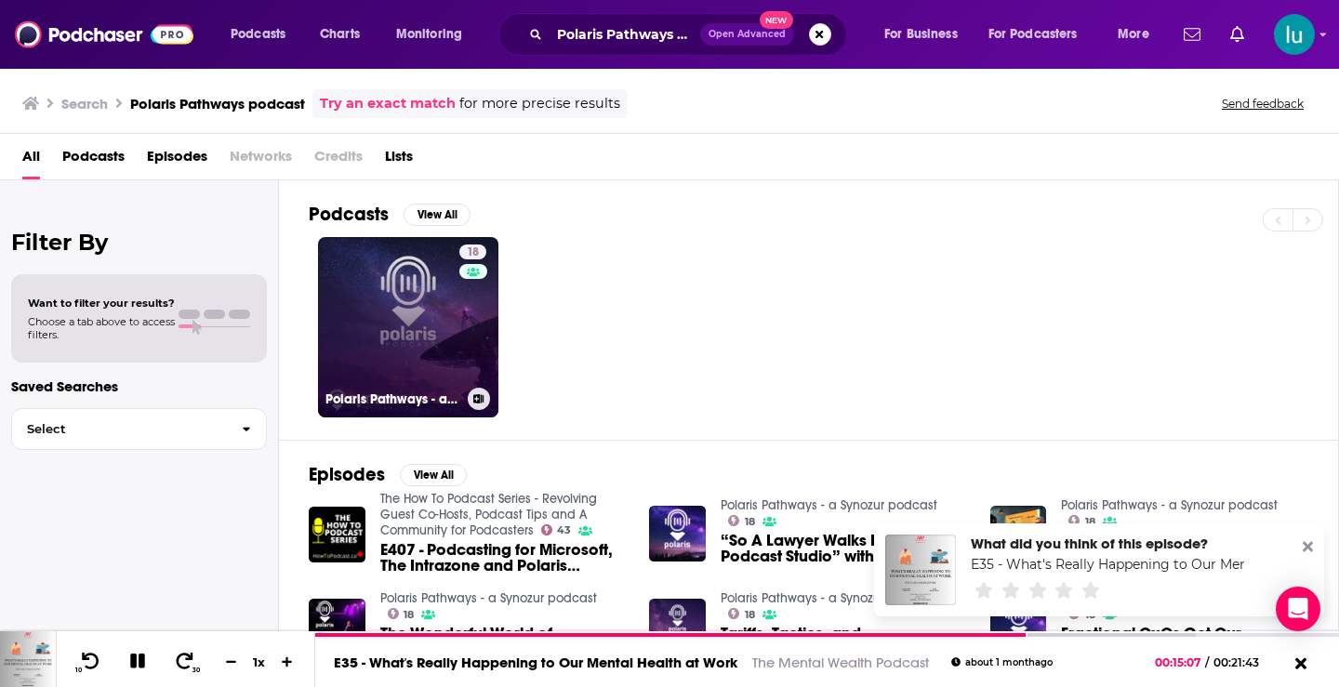
click at [421, 312] on link "18 Polaris Pathways - a Synozur podcast" at bounding box center [408, 327] width 180 height 180
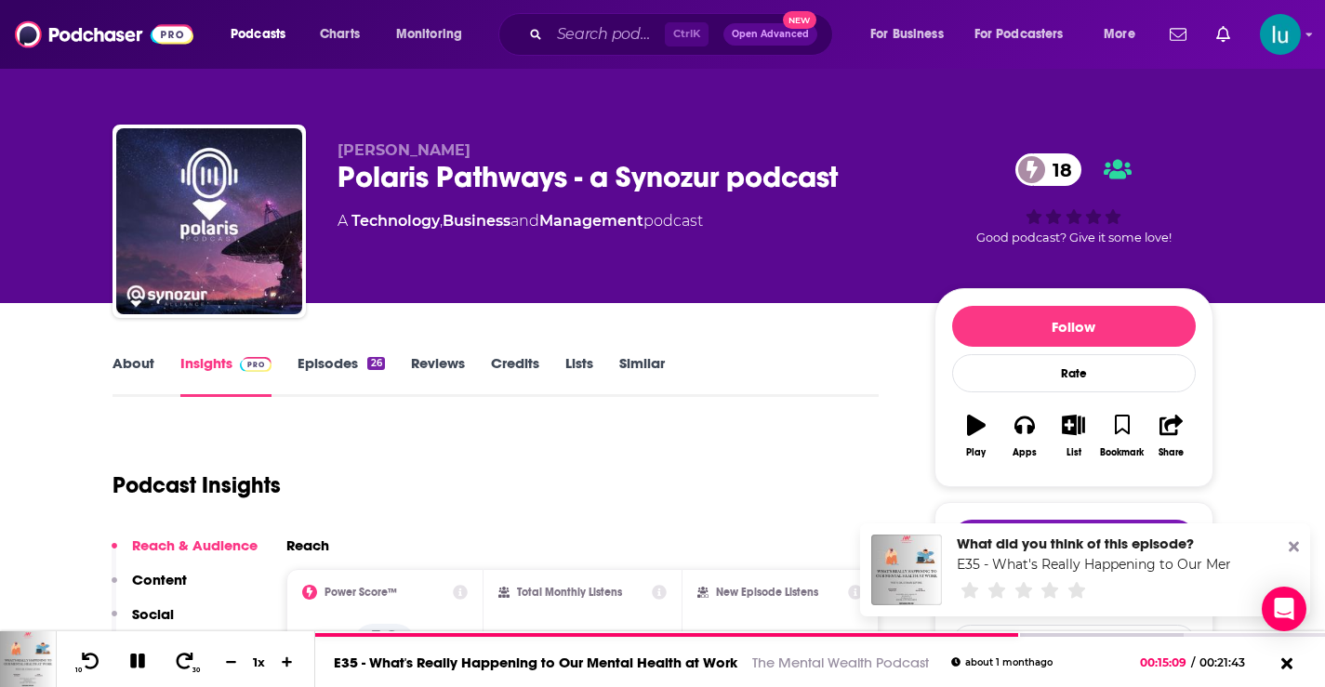
click at [144, 364] on link "About" at bounding box center [134, 375] width 42 height 43
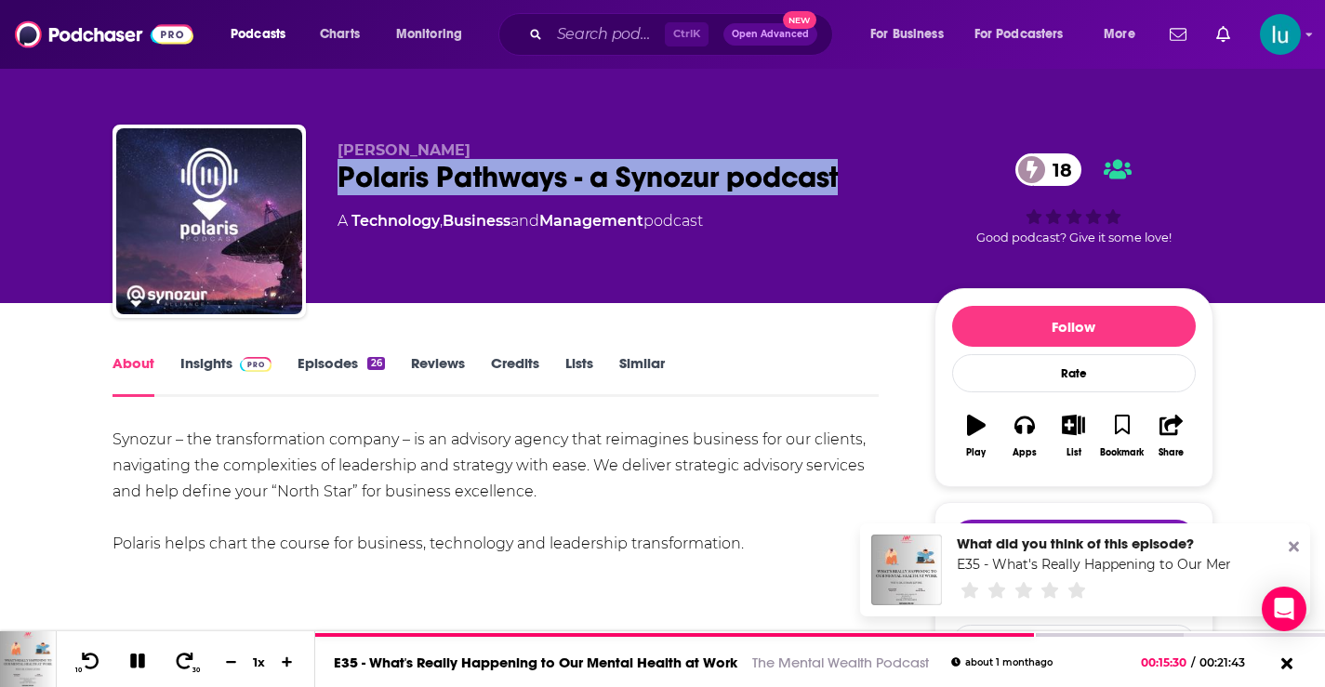
drag, startPoint x: 847, startPoint y: 178, endPoint x: 371, endPoint y: 201, distance: 476.7
click at [326, 179] on div "[PERSON_NAME] Polaris Pathways - a Synozur podcast 18 A Technology , Business a…" at bounding box center [663, 225] width 1101 height 201
copy h1 "Polaris Pathways - a Synozur podcast"
click at [213, 366] on link "Insights" at bounding box center [226, 375] width 92 height 43
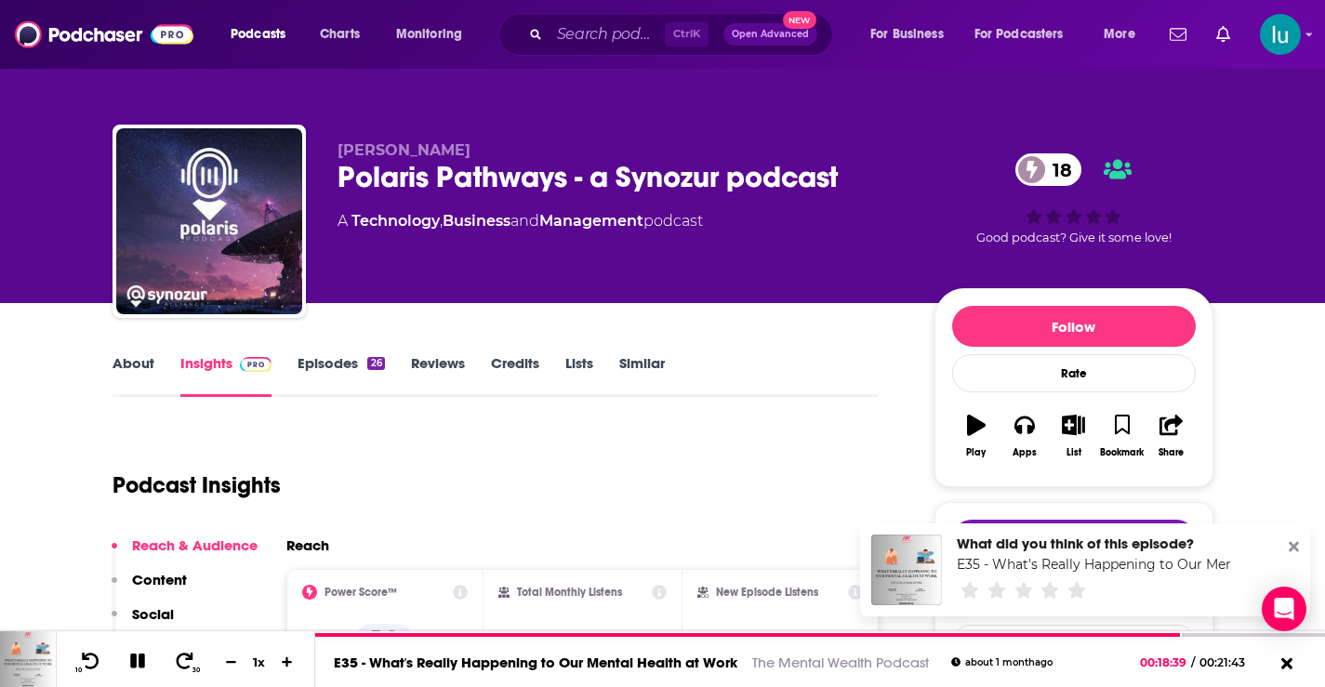
click at [323, 356] on link "Episodes 26" at bounding box center [341, 375] width 86 height 43
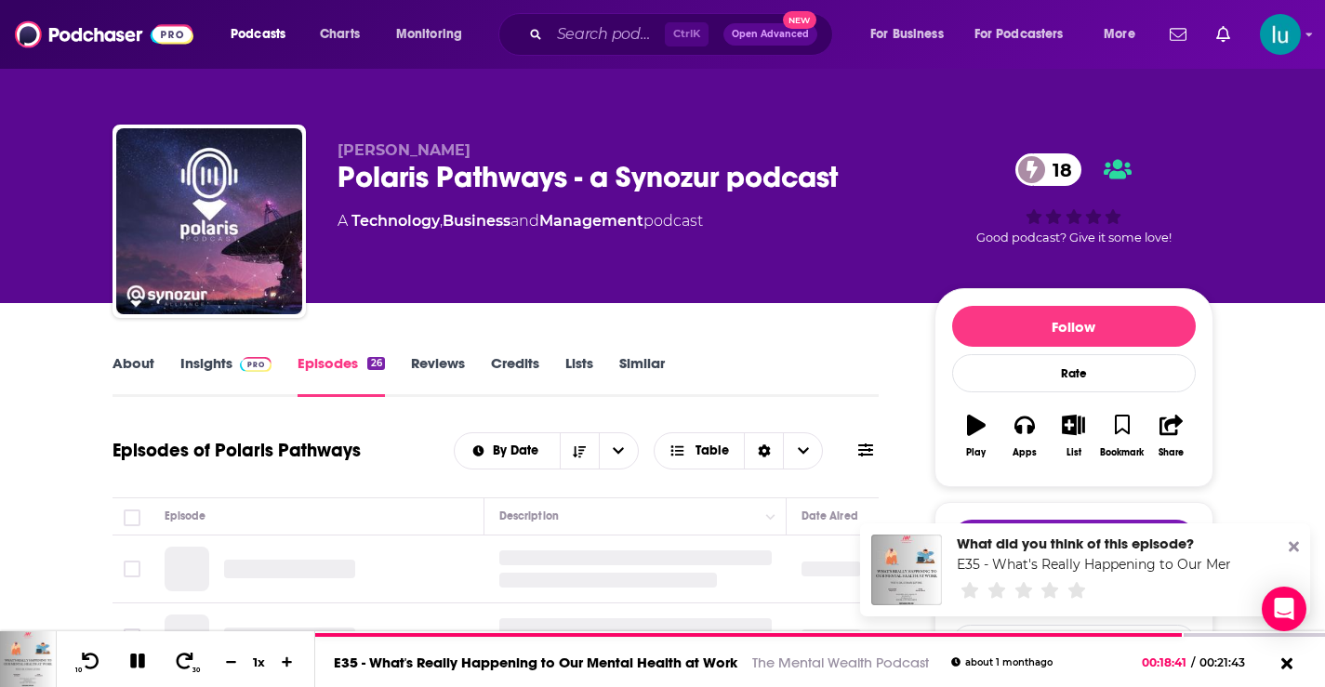
click at [133, 357] on link "About" at bounding box center [134, 375] width 42 height 43
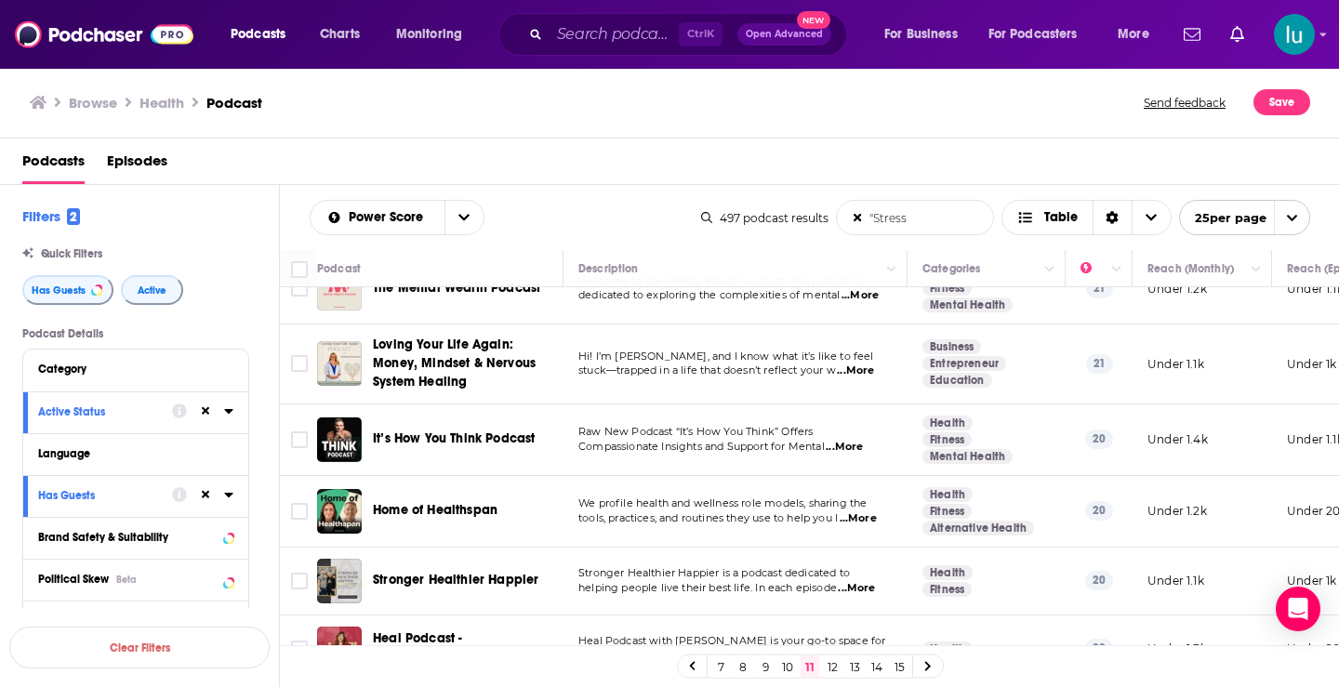
scroll to position [643, 0]
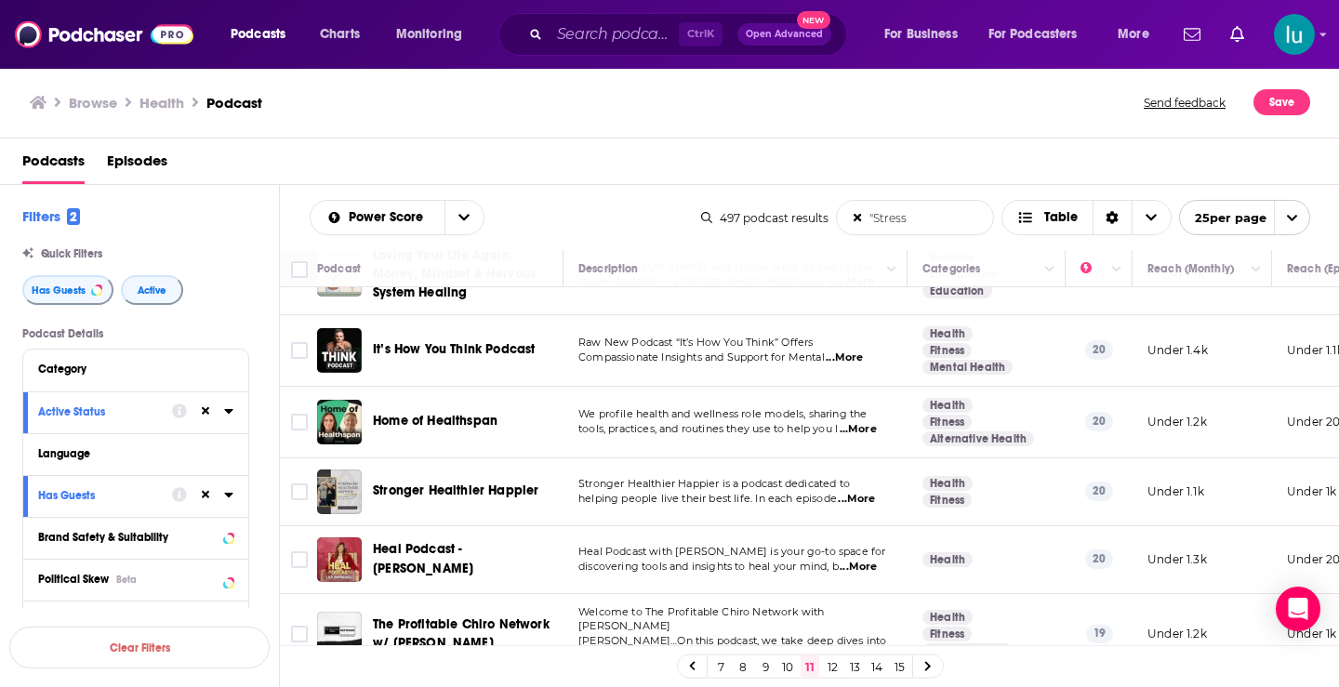
click at [853, 351] on span "...More" at bounding box center [844, 358] width 37 height 15
